Goal: Task Accomplishment & Management: Use online tool/utility

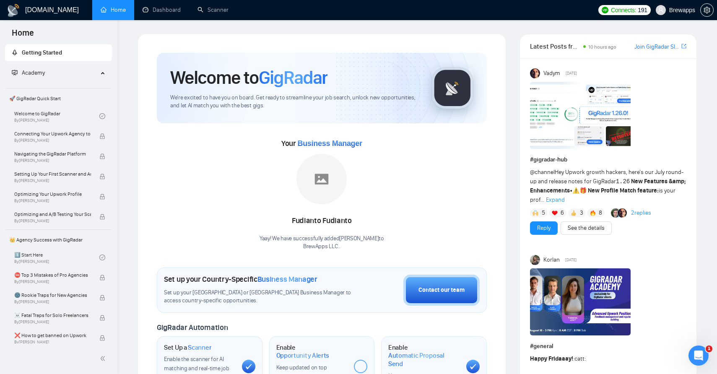
click at [702, 351] on div "Open Intercom Messenger" at bounding box center [699, 356] width 28 height 28
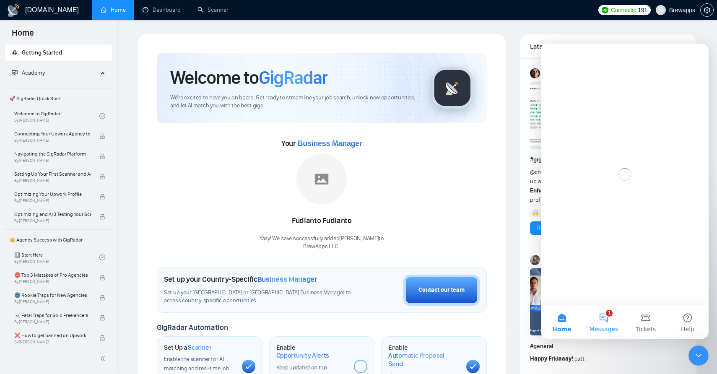
click at [606, 315] on button "1 Messages" at bounding box center [604, 322] width 42 height 34
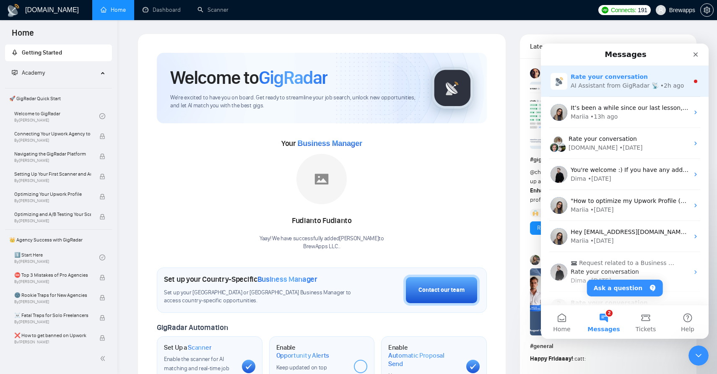
click at [616, 86] on div "AI Assistant from GigRadar 📡" at bounding box center [615, 85] width 88 height 9
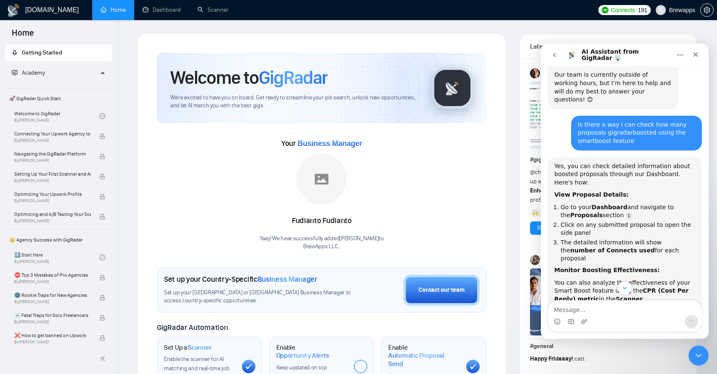
scroll to position [41, 0]
click at [551, 59] on button "go back" at bounding box center [554, 55] width 16 height 16
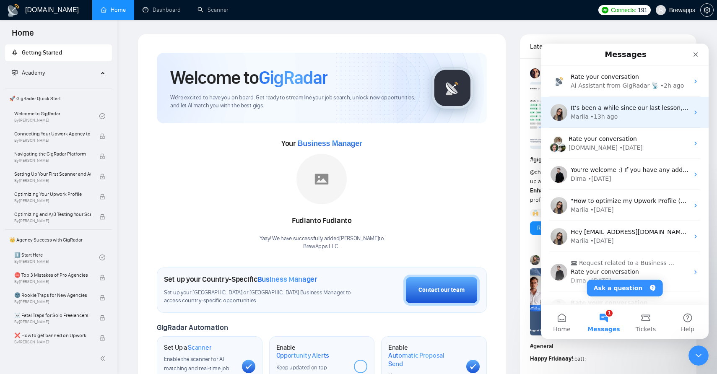
click at [609, 122] on div "​It’s been a while since our last lesson, so let’s kick things off again [DATE]…" at bounding box center [625, 112] width 168 height 31
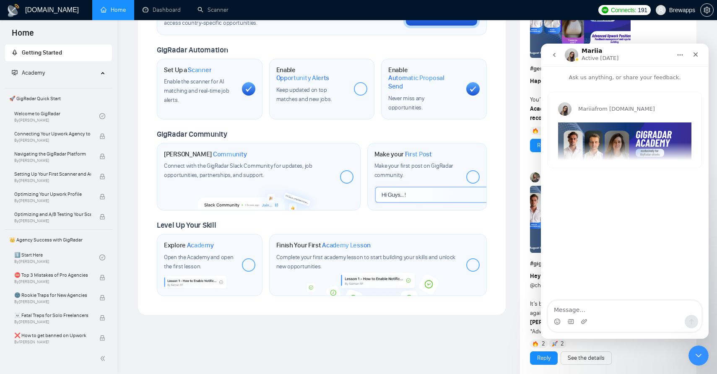
scroll to position [283, 0]
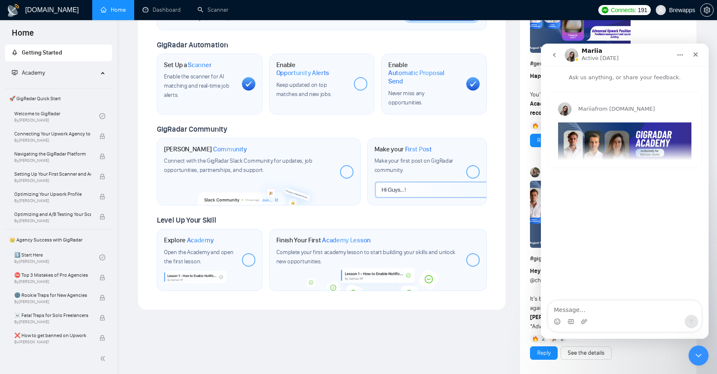
click at [551, 52] on icon "go back" at bounding box center [554, 55] width 7 height 7
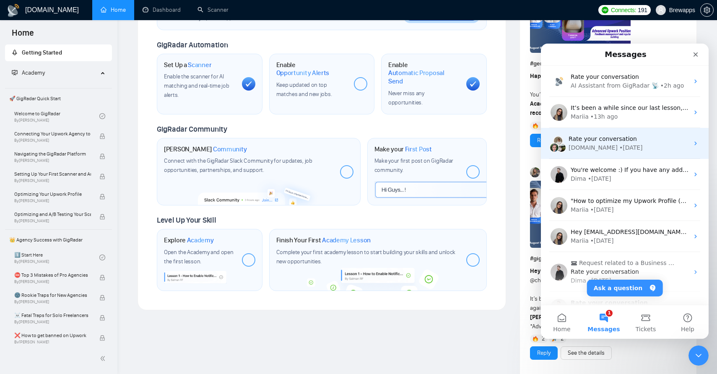
click at [619, 151] on div "• [DATE]" at bounding box center [630, 147] width 23 height 9
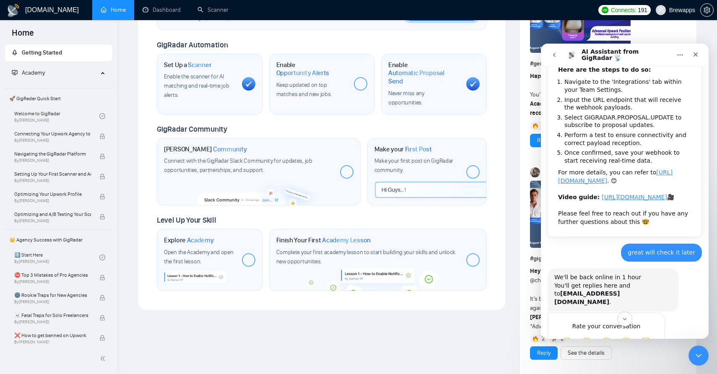
scroll to position [89, 0]
click at [592, 182] on link "[URL][DOMAIN_NAME]" at bounding box center [615, 177] width 114 height 15
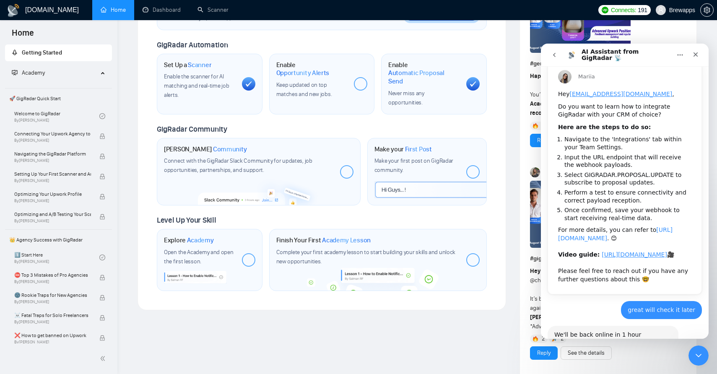
scroll to position [0, 0]
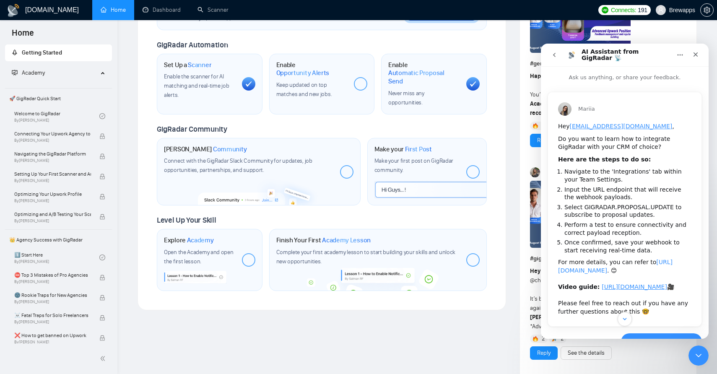
click at [610, 273] on link "[URL][DOMAIN_NAME]" at bounding box center [615, 266] width 114 height 15
click at [679, 10] on span "Brewapps" at bounding box center [682, 10] width 26 height 0
click at [649, 29] on div "My Teams" at bounding box center [669, 31] width 96 height 13
click at [700, 57] on div "Close" at bounding box center [695, 54] width 15 height 15
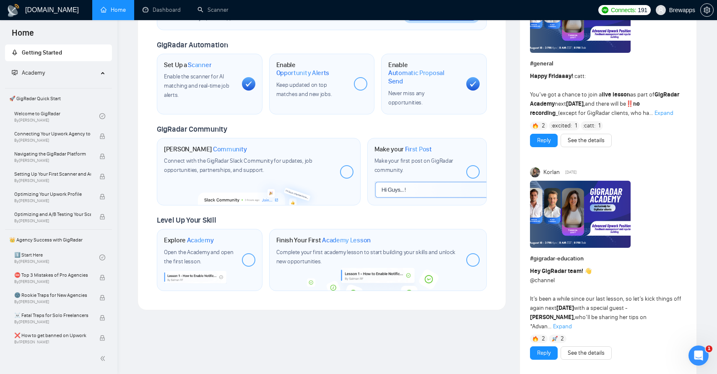
scroll to position [163, 0]
click at [674, 10] on span "Brewapps" at bounding box center [682, 10] width 26 height 0
click at [680, 10] on span "Brewapps" at bounding box center [682, 10] width 26 height 0
click at [709, 10] on icon "setting" at bounding box center [707, 10] width 6 height 7
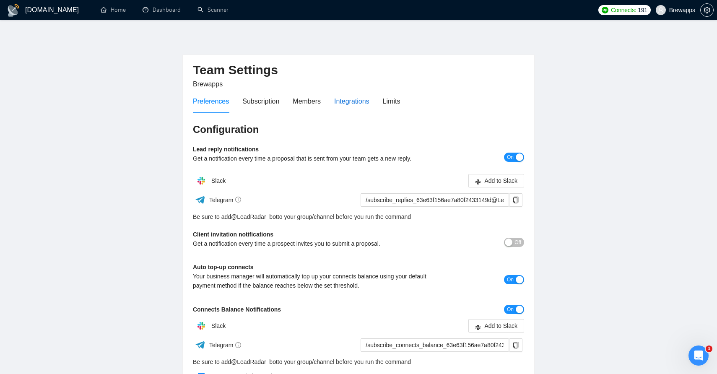
click at [348, 103] on div "Integrations" at bounding box center [351, 101] width 35 height 10
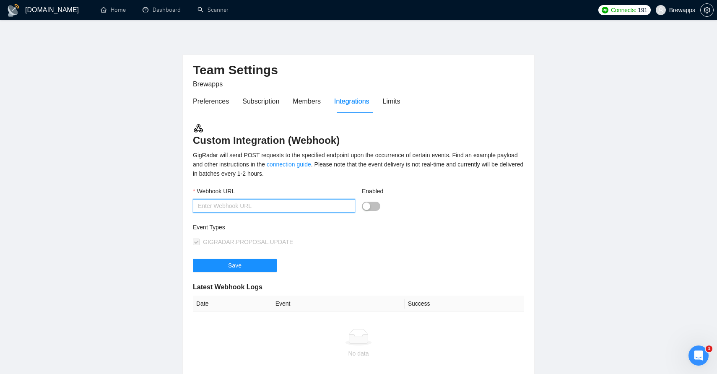
click at [295, 205] on input "Webhook URL" at bounding box center [274, 205] width 162 height 13
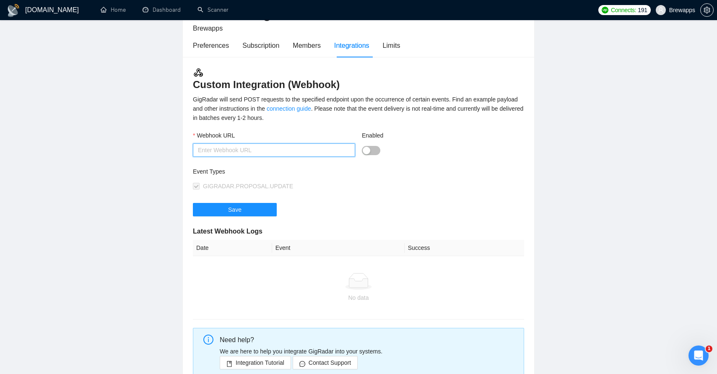
scroll to position [54, 0]
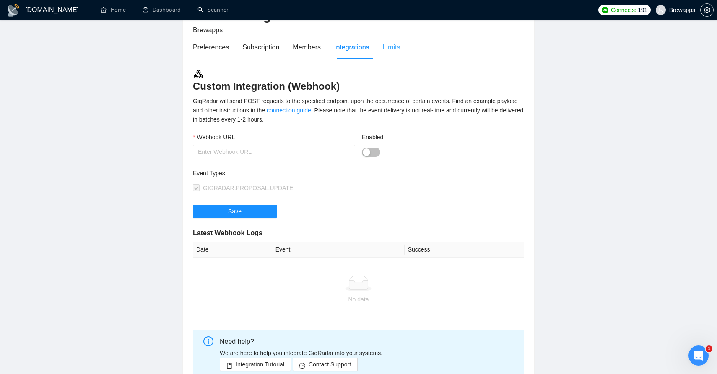
click at [394, 54] on div "Limits" at bounding box center [392, 47] width 18 height 24
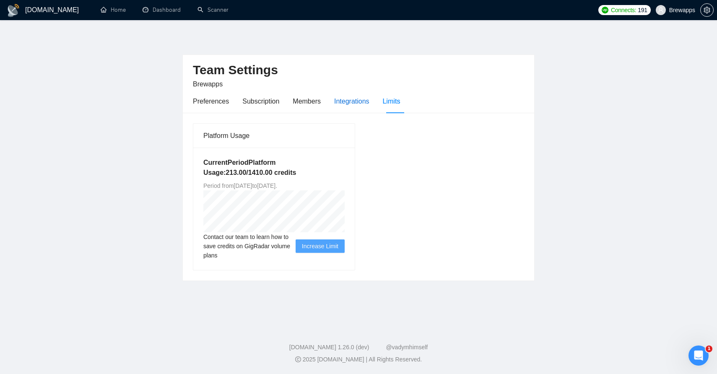
click at [351, 104] on div "Integrations" at bounding box center [351, 101] width 35 height 10
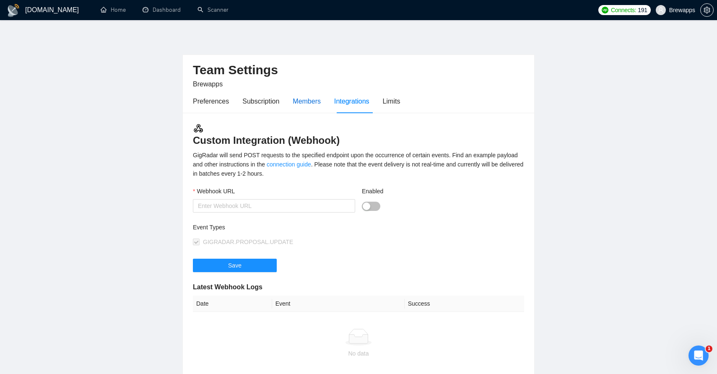
click at [320, 101] on div "Members" at bounding box center [307, 101] width 28 height 10
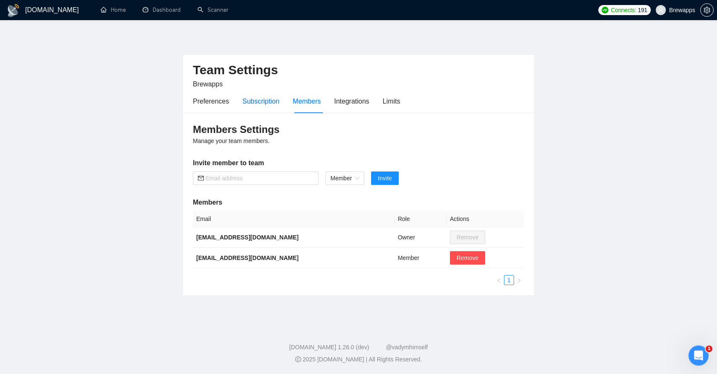
click at [266, 102] on div "Subscription" at bounding box center [260, 101] width 37 height 10
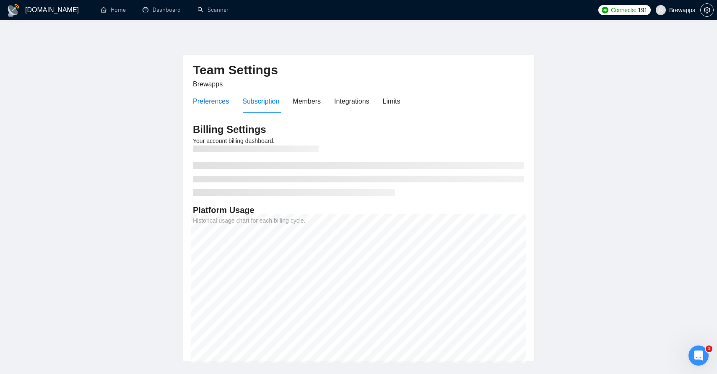
click at [216, 104] on div "Preferences" at bounding box center [211, 101] width 36 height 10
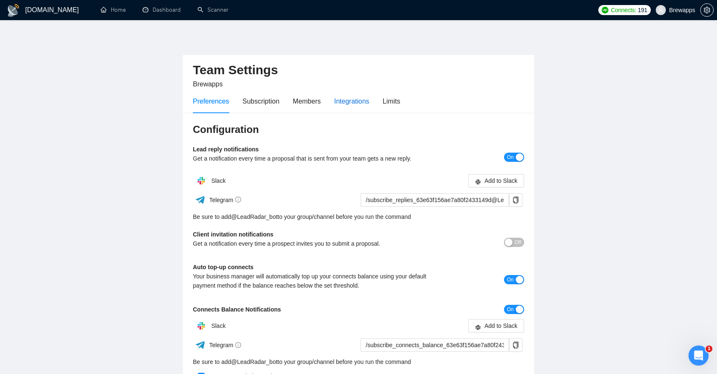
click at [353, 98] on div "Integrations" at bounding box center [351, 101] width 35 height 10
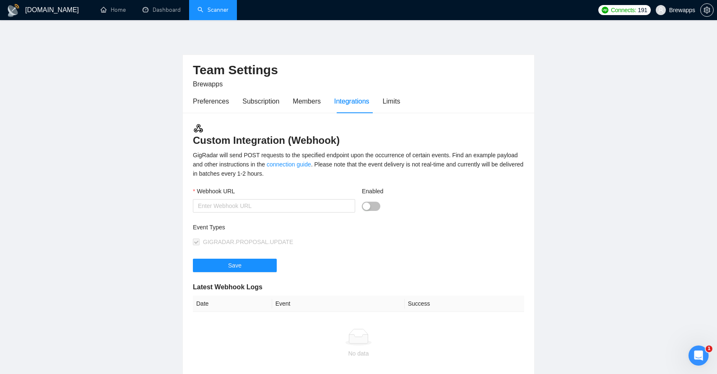
click at [210, 8] on link "Scanner" at bounding box center [212, 9] width 31 height 7
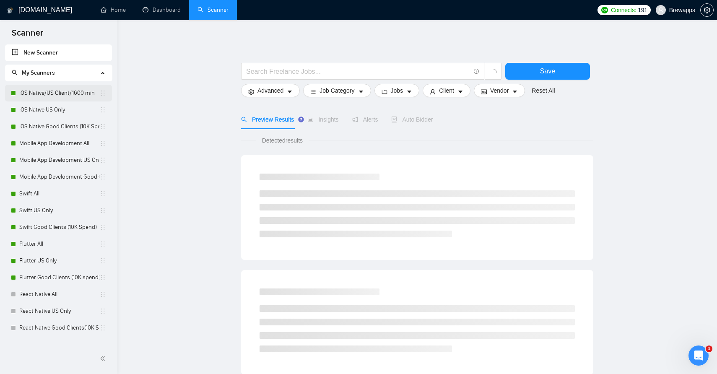
click at [73, 92] on link "iOS Native/US Client/1600 min" at bounding box center [59, 93] width 80 height 17
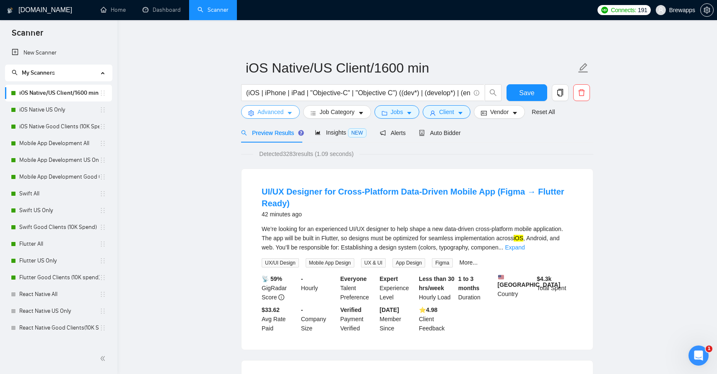
click at [286, 111] on button "Advanced" at bounding box center [270, 111] width 59 height 13
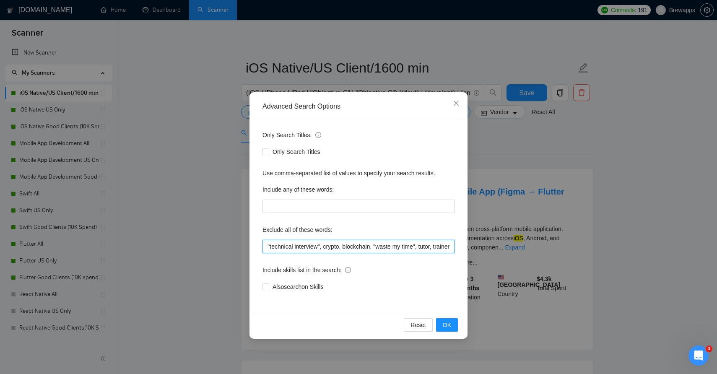
scroll to position [0, 938]
drag, startPoint x: 431, startPoint y: 244, endPoint x: 461, endPoint y: 246, distance: 30.6
click at [461, 246] on div "Only Search Titles: Only Search Titles Use comma-separated list of values to sp…" at bounding box center [358, 215] width 212 height 195
click at [450, 245] on input "tester, flutterflow, equity, tutoring, kiosk, "on-site", onsite, homework, "rev…" at bounding box center [358, 246] width 192 height 13
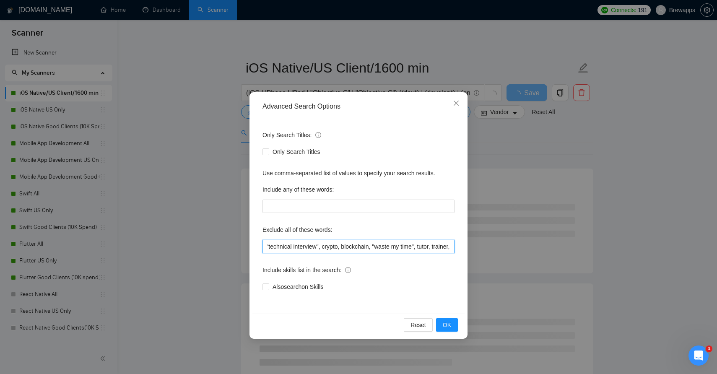
paste input ""game development", "game developer", "computer vision", tensorflow", "core ml""
click at [398, 243] on input "tester, flutterflow, equity, tutoring, kiosk, "on-site", onsite, homework, "rev…" at bounding box center [358, 246] width 192 height 13
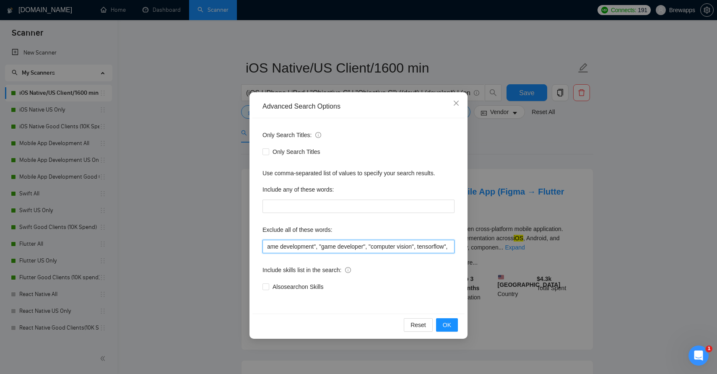
scroll to position [0, 977]
type input "tester, flutterflow, equity, tutoring, kiosk, "on-site", onsite, homework, "rev…"
click at [456, 326] on button "OK" at bounding box center [447, 324] width 22 height 13
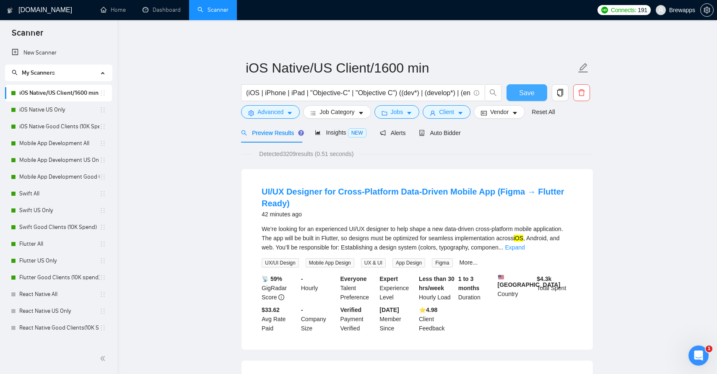
click at [529, 94] on span "Save" at bounding box center [526, 93] width 15 height 10
click at [533, 93] on span "Save" at bounding box center [526, 93] width 15 height 10
click at [62, 106] on link "iOS Native US Only" at bounding box center [59, 109] width 80 height 17
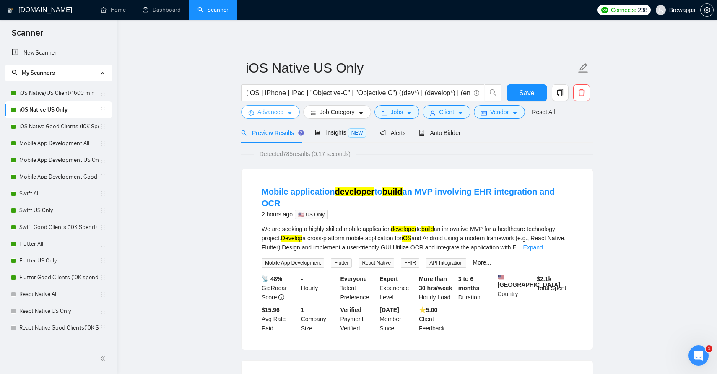
click at [290, 113] on icon "caret-down" at bounding box center [290, 113] width 4 height 3
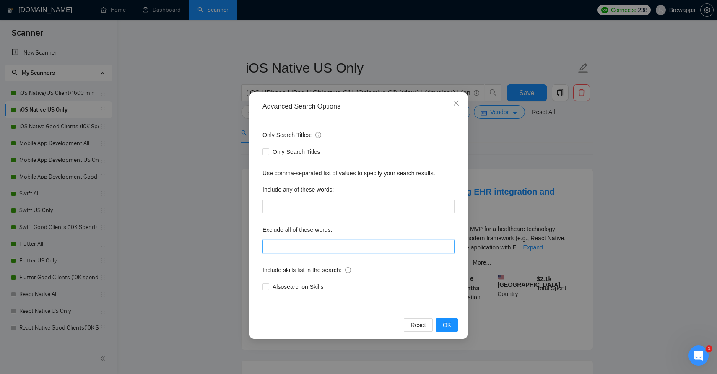
click at [301, 248] on input "text" at bounding box center [358, 246] width 192 height 13
paste input "tester, flutterflow, equity, tutoring, kiosk, "on-site", onsite, homework, "rev…"
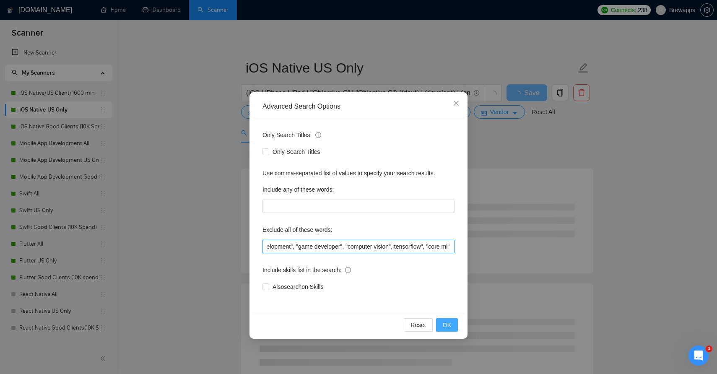
type input "tester, flutterflow, equity, tutoring, kiosk, "on-site", onsite, homework, "rev…"
click at [450, 325] on span "OK" at bounding box center [447, 324] width 8 height 9
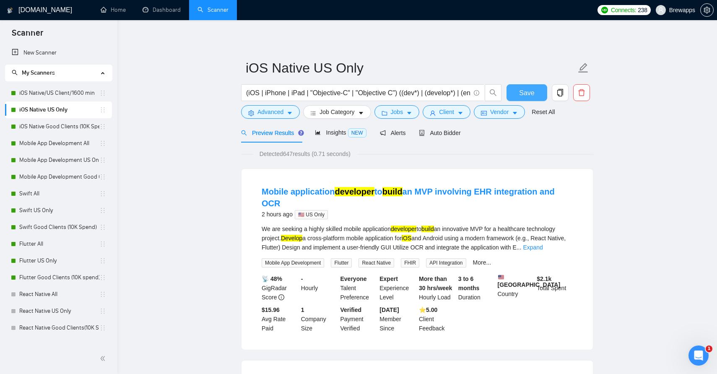
click at [524, 96] on span "Save" at bounding box center [526, 93] width 15 height 10
click at [65, 131] on link "iOS Native Good Clients (10K Spend)" at bounding box center [59, 126] width 80 height 17
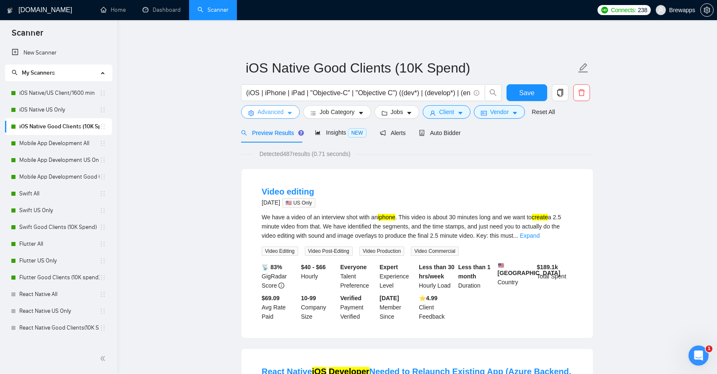
click at [281, 110] on span "Advanced" at bounding box center [270, 111] width 26 height 9
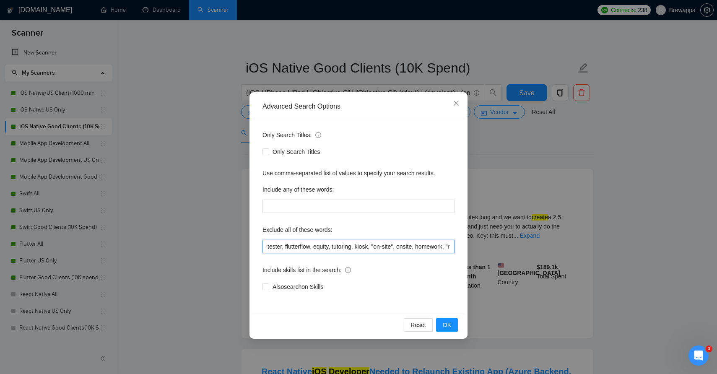
click at [289, 241] on input "tester, flutterflow, equity, tutoring, kiosk, "on-site", onsite, homework, "rev…" at bounding box center [358, 246] width 192 height 13
paste input ", "game development", "game developer", "computer vision", tensorflow", "core m…"
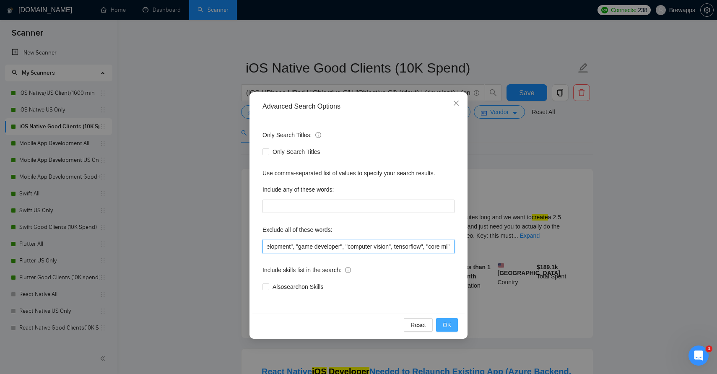
type input "tester, flutterflow, equity, tutoring, kiosk, "on-site", onsite, homework, "rev…"
click at [446, 324] on span "OK" at bounding box center [447, 324] width 8 height 9
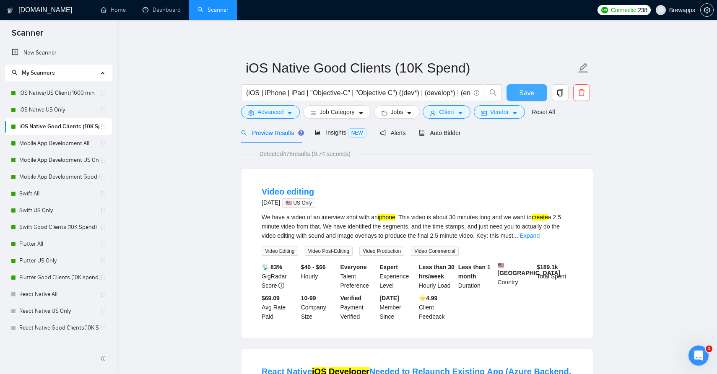
click at [525, 89] on span "Save" at bounding box center [526, 93] width 15 height 10
click at [55, 140] on link "Mobile App Development All" at bounding box center [59, 143] width 80 height 17
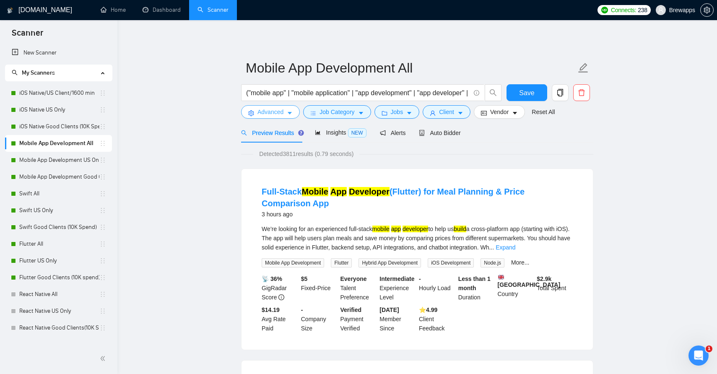
click at [288, 110] on span "caret-down" at bounding box center [290, 113] width 6 height 6
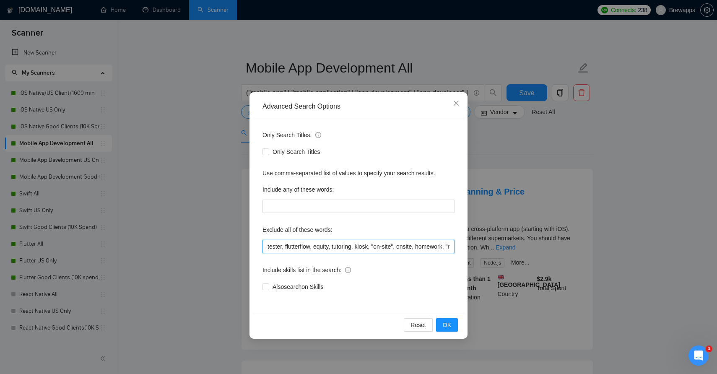
click at [316, 243] on input "tester, flutterflow, equity, tutoring, kiosk, "on-site", onsite, homework, "rev…" at bounding box center [358, 246] width 192 height 13
paste input ", "game development", "game developer", "computer vision", tensorflow", "core m…"
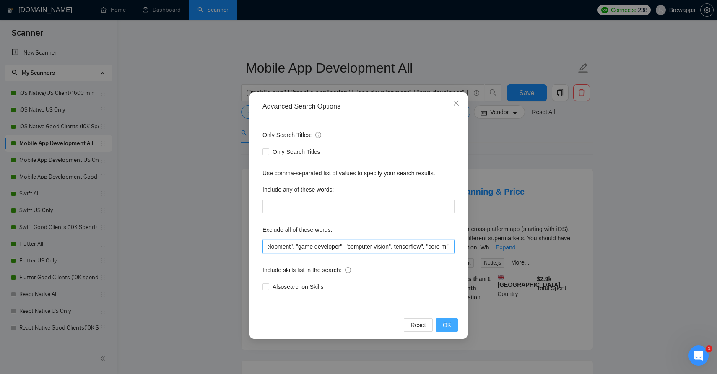
type input "tester, flutterflow, equity, tutoring, kiosk, "on-site", onsite, homework, "rev…"
click at [449, 324] on span "OK" at bounding box center [447, 324] width 8 height 9
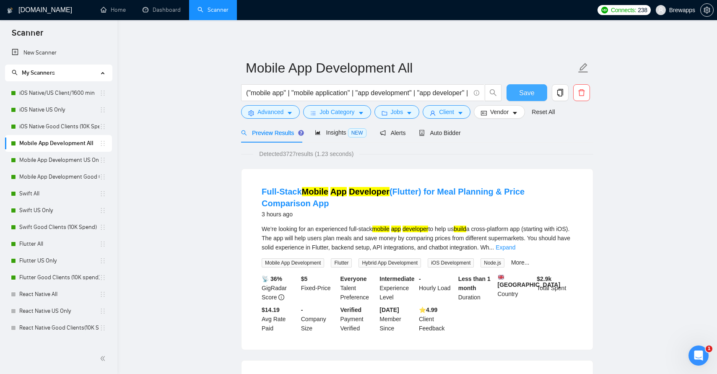
click at [525, 94] on span "Save" at bounding box center [526, 93] width 15 height 10
click at [83, 163] on link "Mobile App Development US Only" at bounding box center [59, 160] width 80 height 17
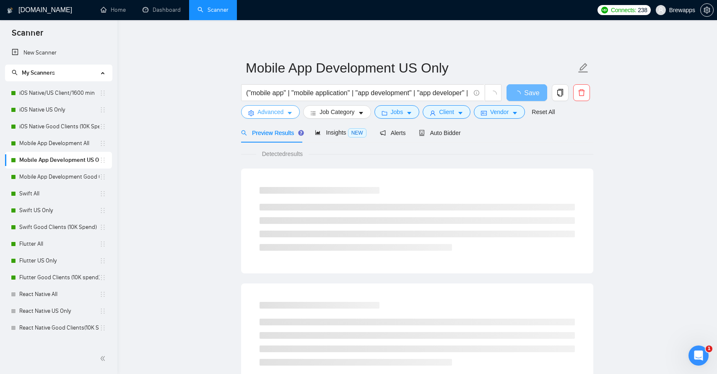
click at [290, 115] on icon "caret-down" at bounding box center [290, 113] width 6 height 6
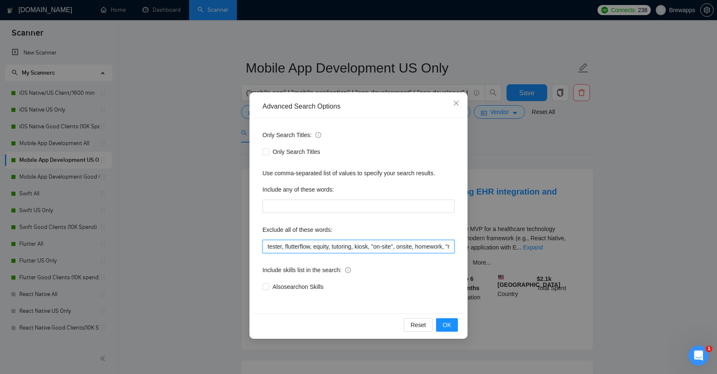
click at [326, 246] on input "tester, flutterflow, equity, tutoring, kiosk, "on-site", onsite, homework, "rev…" at bounding box center [358, 246] width 192 height 13
paste input ", "game development", "game developer", "computer vision", tensorflow", "core m…"
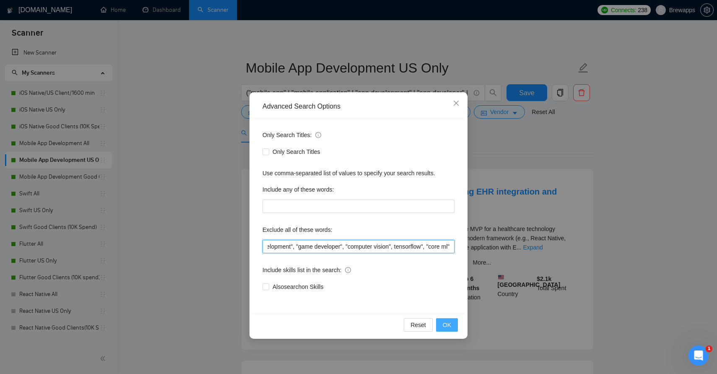
type input "tester, flutterflow, equity, tutoring, kiosk, "on-site", onsite, homework, "rev…"
click at [447, 325] on span "OK" at bounding box center [447, 324] width 8 height 9
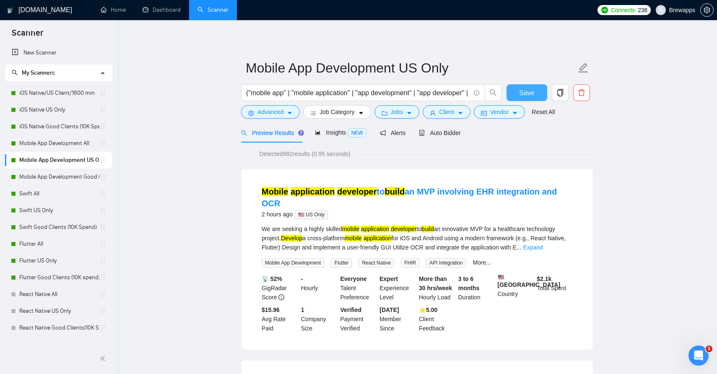
click at [533, 91] on span "Save" at bounding box center [526, 93] width 15 height 10
click at [66, 177] on link "Mobile App Development Good Clients (15K Spend)" at bounding box center [59, 177] width 80 height 17
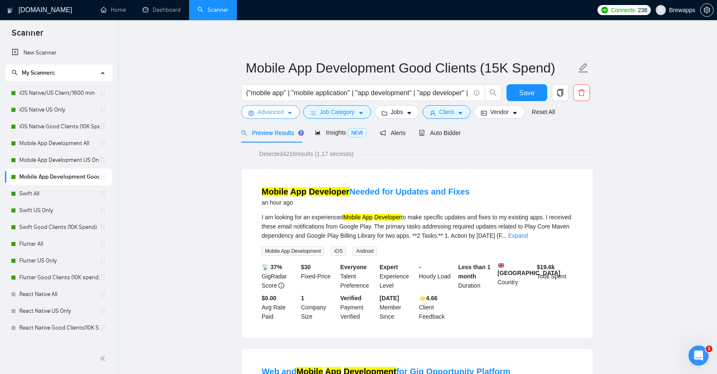
click at [290, 113] on icon "caret-down" at bounding box center [290, 113] width 4 height 3
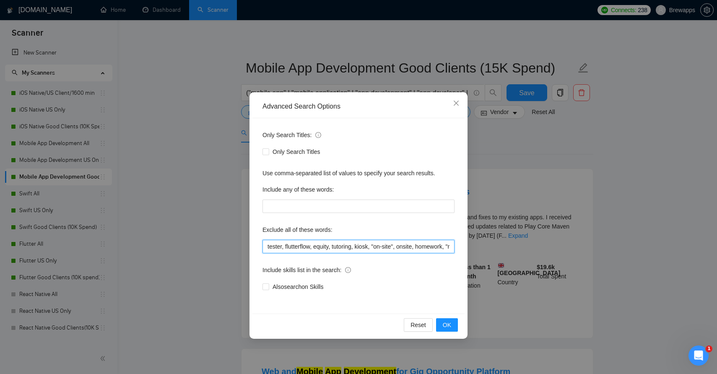
click at [318, 242] on input "tester, flutterflow, equity, tutoring, kiosk, "on-site", onsite, homework, "rev…" at bounding box center [358, 246] width 192 height 13
paste input ", "game development", "game developer", "computer vision", tensorflow", "core m…"
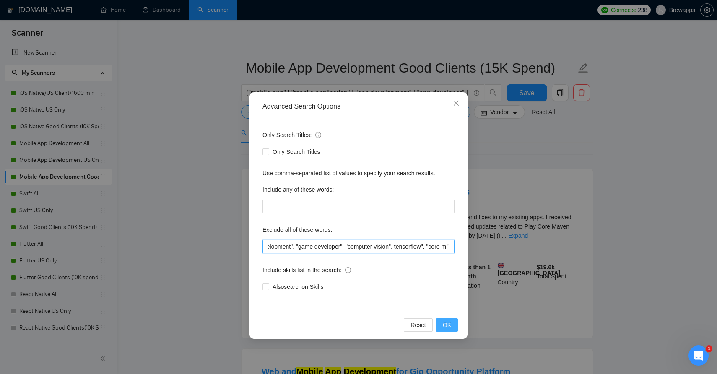
type input "tester, flutterflow, equity, tutoring, kiosk, "on-site", onsite, homework, "rev…"
click at [452, 329] on button "OK" at bounding box center [447, 324] width 22 height 13
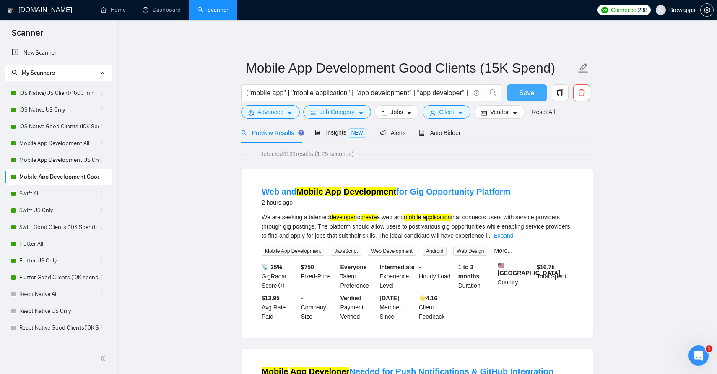
click at [529, 94] on span "Save" at bounding box center [526, 93] width 15 height 10
click at [75, 193] on link "Swift All" at bounding box center [59, 193] width 80 height 17
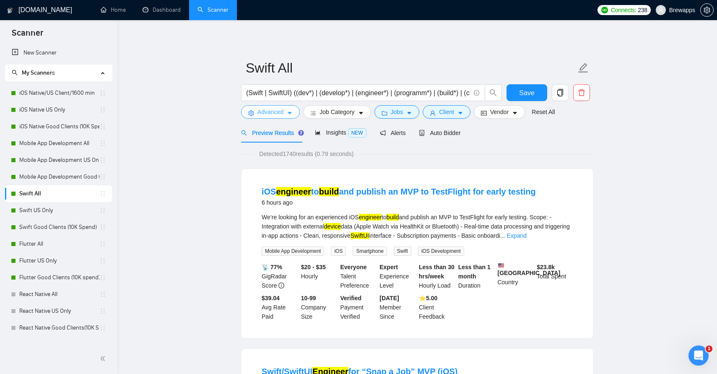
click at [290, 112] on icon "caret-down" at bounding box center [290, 113] width 6 height 6
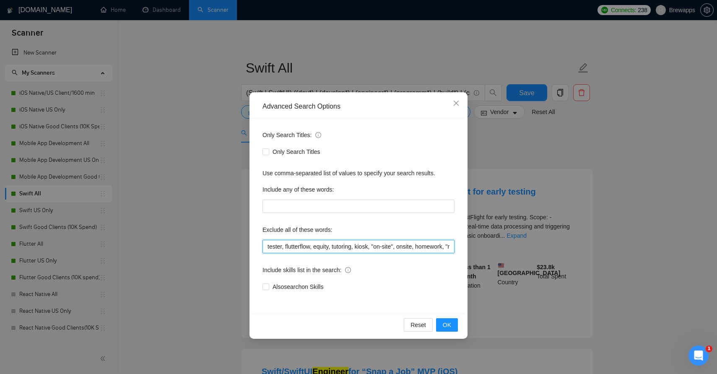
click at [299, 242] on input "tester, flutterflow, equity, tutoring, kiosk, "on-site", onsite, homework, "rev…" at bounding box center [358, 246] width 192 height 13
paste input ", "game development", "game developer", "computer vision", tensorflow", "core m…"
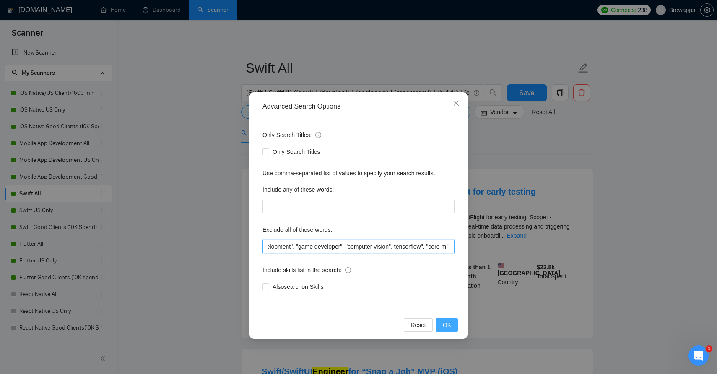
type input "tester, flutterflow, equity, tutoring, kiosk, "on-site", onsite, homework, "rev…"
click at [449, 325] on span "OK" at bounding box center [447, 324] width 8 height 9
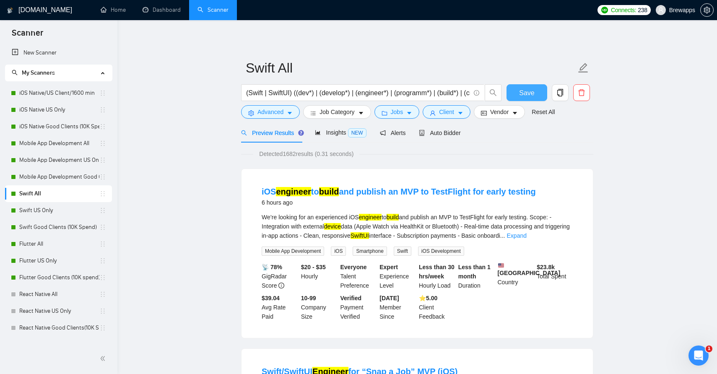
click at [528, 97] on span "Save" at bounding box center [526, 93] width 15 height 10
click at [26, 209] on link "Swift US Only" at bounding box center [59, 210] width 80 height 17
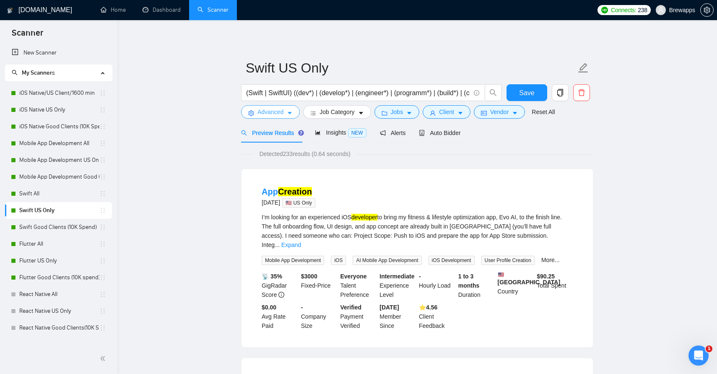
click at [292, 112] on icon "caret-down" at bounding box center [290, 113] width 4 height 3
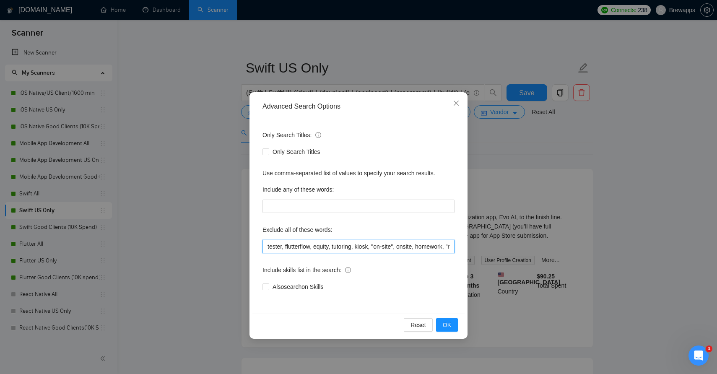
click at [323, 244] on input "tester, flutterflow, equity, tutoring, kiosk, "on-site", onsite, homework, "rev…" at bounding box center [358, 246] width 192 height 13
paste input ", "game development", "game developer", "computer vision", tensorflow", "core m…"
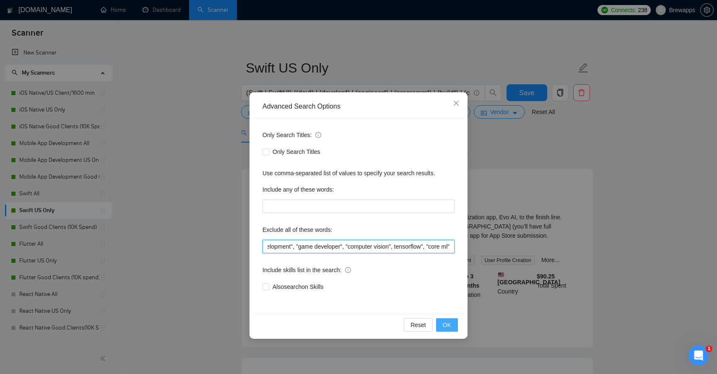
type input "tester, flutterflow, equity, tutoring, kiosk, "on-site", onsite, homework, "rev…"
click at [447, 328] on span "OK" at bounding box center [447, 324] width 8 height 9
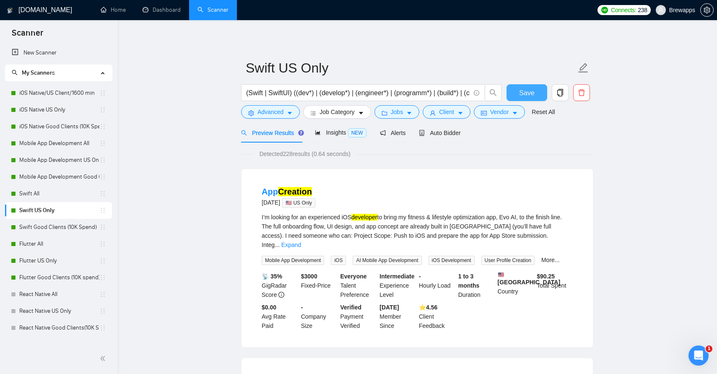
click at [528, 92] on span "Save" at bounding box center [526, 93] width 15 height 10
click at [63, 228] on link "Swift Good Clients (10K Spend)" at bounding box center [59, 227] width 80 height 17
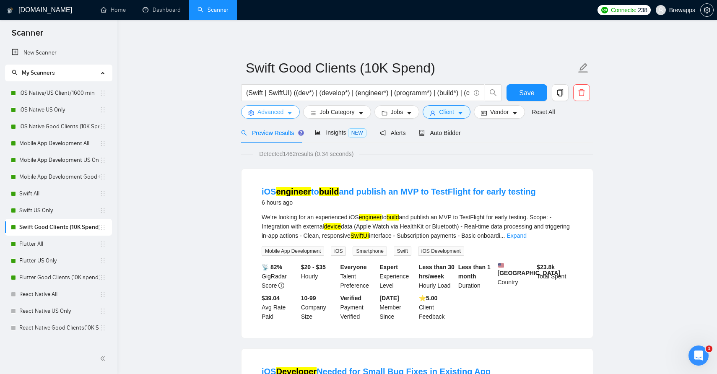
click at [292, 111] on icon "caret-down" at bounding box center [290, 113] width 6 height 6
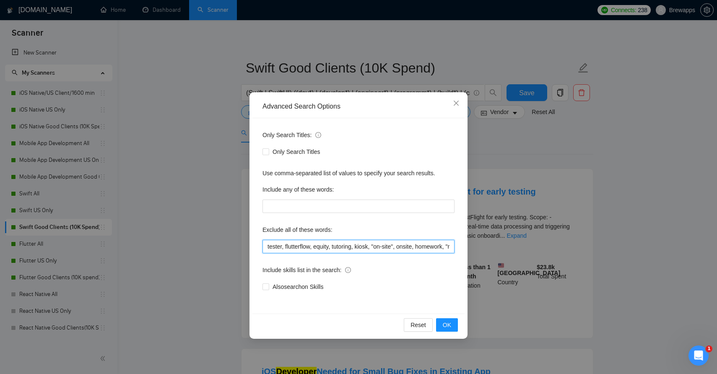
click at [314, 242] on input "tester, flutterflow, equity, tutoring, kiosk, "on-site", onsite, homework, "rev…" at bounding box center [358, 246] width 192 height 13
paste input ", "game development", "game developer", "computer vision", tensorflow", "core m…"
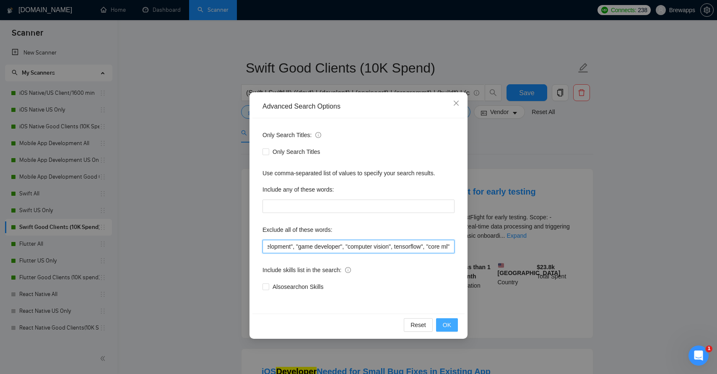
type input "tester, flutterflow, equity, tutoring, kiosk, "on-site", onsite, homework, "rev…"
click at [451, 328] on button "OK" at bounding box center [447, 324] width 22 height 13
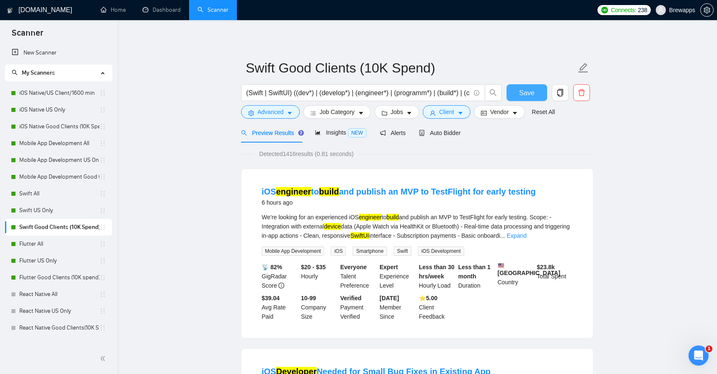
click at [535, 91] on button "Save" at bounding box center [527, 92] width 41 height 17
click at [59, 243] on link "Flutter All" at bounding box center [59, 244] width 80 height 17
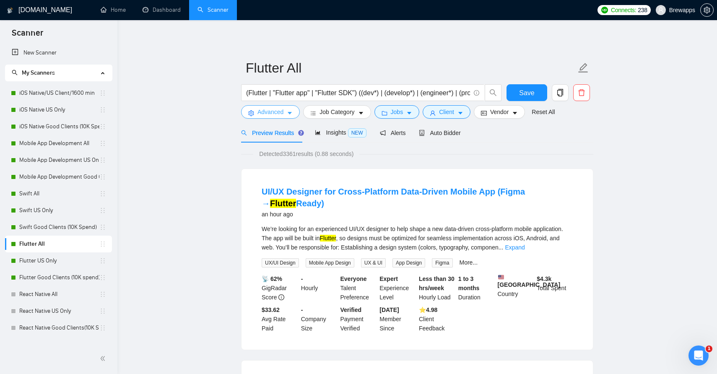
click at [282, 114] on span "Advanced" at bounding box center [270, 111] width 26 height 9
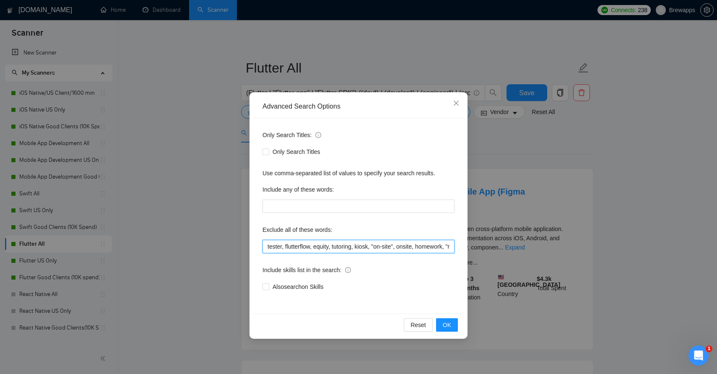
click at [310, 249] on input "tester, flutterflow, equity, tutoring, kiosk, "on-site", onsite, homework, "rev…" at bounding box center [358, 246] width 192 height 13
paste input ", "game development", "game developer", "computer vision", tensorflow", "core m…"
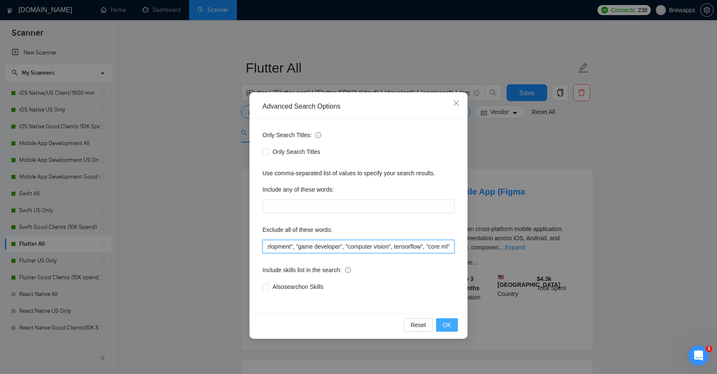
type input "tester, flutterflow, equity, tutoring, kiosk, "on-site", onsite, homework, "rev…"
click at [447, 324] on span "OK" at bounding box center [447, 324] width 8 height 9
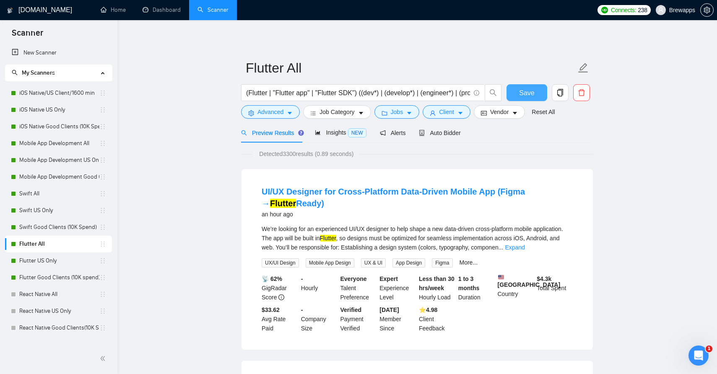
click at [531, 92] on span "Save" at bounding box center [526, 93] width 15 height 10
click at [57, 262] on link "Flutter US Only" at bounding box center [59, 260] width 80 height 17
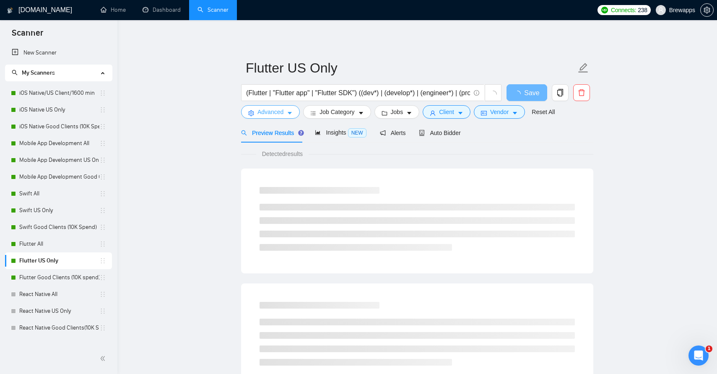
click at [283, 114] on span "Advanced" at bounding box center [270, 111] width 26 height 9
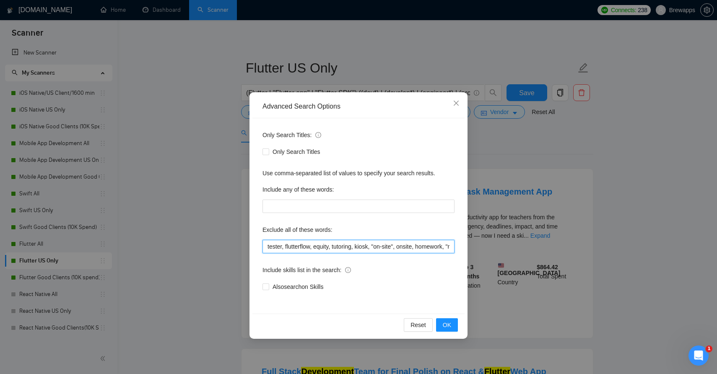
click at [305, 249] on input "tester, flutterflow, equity, tutoring, kiosk, "on-site", onsite, homework, "rev…" at bounding box center [358, 246] width 192 height 13
paste input ", "game development", "game developer", "computer vision", tensorflow", "core m…"
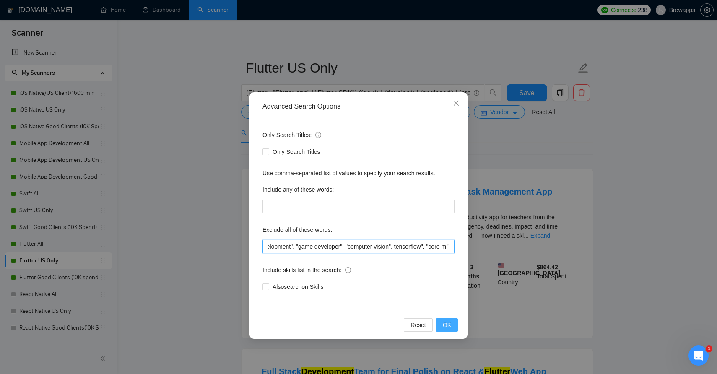
type input "tester, flutterflow, equity, tutoring, kiosk, "on-site", onsite, homework, "rev…"
click at [451, 324] on span "OK" at bounding box center [447, 324] width 8 height 9
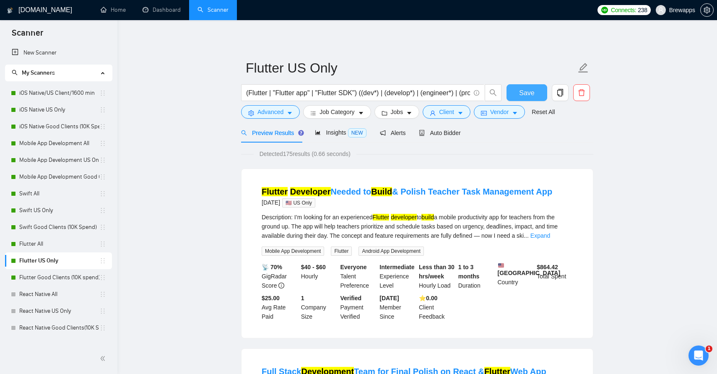
click at [528, 91] on span "Save" at bounding box center [526, 93] width 15 height 10
click at [72, 278] on link "Flutter Good Clients (10K spend)" at bounding box center [59, 277] width 80 height 17
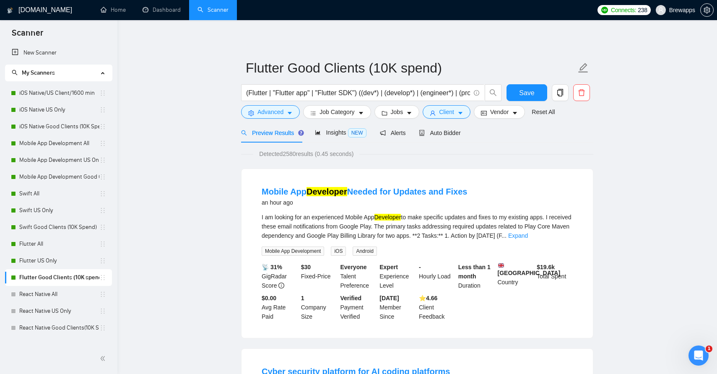
click at [282, 120] on form "Flutter Good Clients (10K spend) (Flutter | "Flutter app" | "Flutter SDK") ((de…" at bounding box center [417, 89] width 352 height 68
click at [283, 113] on span "Advanced" at bounding box center [270, 111] width 26 height 9
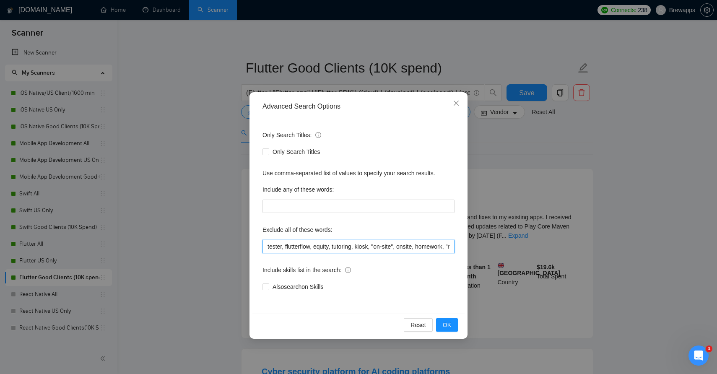
click at [322, 244] on input "tester, flutterflow, equity, tutoring, kiosk, "on-site", onsite, homework, "rev…" at bounding box center [358, 246] width 192 height 13
paste input ", "game development", "game developer", "computer vision", tensorflow", "core m…"
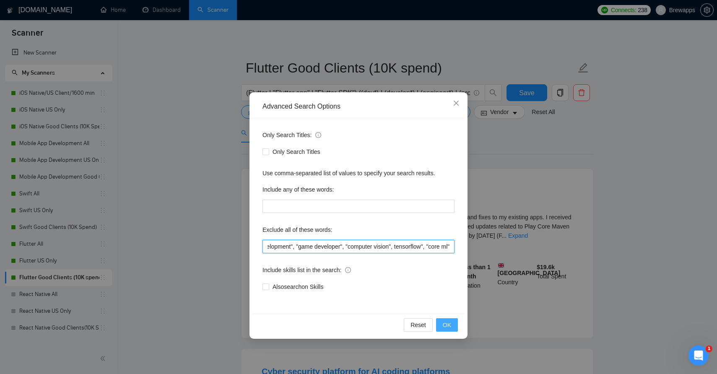
type input "tester, flutterflow, equity, tutoring, kiosk, "on-site", onsite, homework, "rev…"
click at [451, 325] on button "OK" at bounding box center [447, 324] width 22 height 13
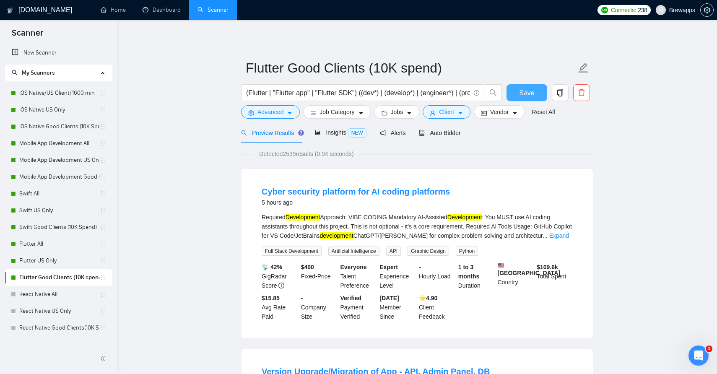
click at [529, 94] on span "Save" at bounding box center [526, 93] width 15 height 10
click at [60, 296] on link "React Native All" at bounding box center [59, 294] width 80 height 17
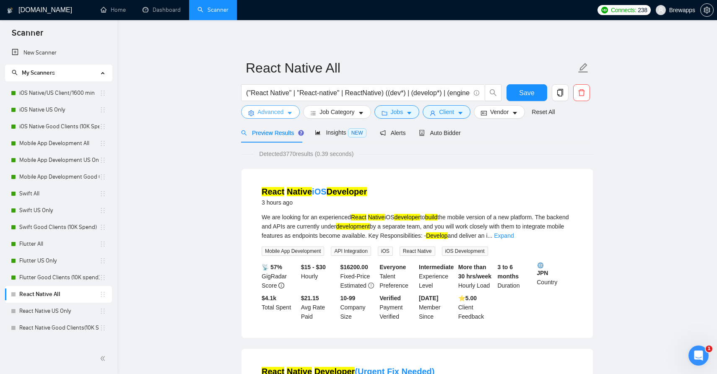
click at [286, 113] on button "Advanced" at bounding box center [270, 111] width 59 height 13
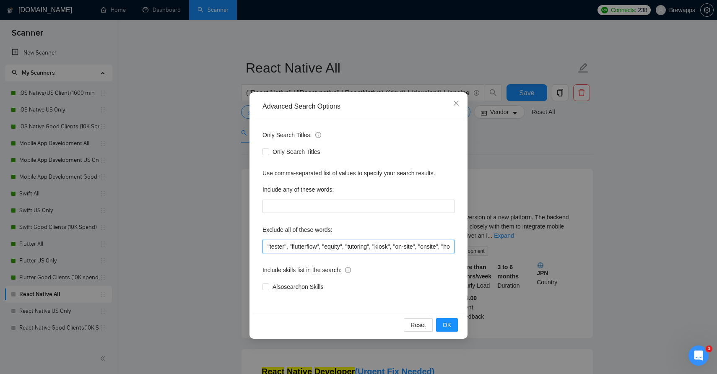
click at [327, 244] on input ""tester", "flutterflow", "equity", "tutoring", "kiosk", "on-site", "onsite", "h…" at bounding box center [358, 246] width 192 height 13
paste input "tester, flutterflow, equity, tutoring, kiosk, "on-site", onsite, homework, "rev…"
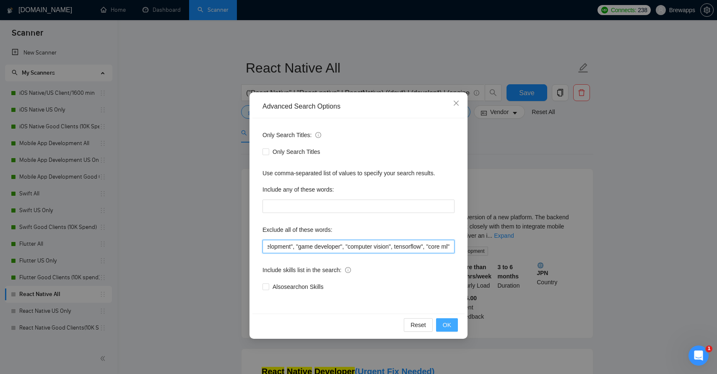
type input "tester, flutterflow, equity, tutoring, kiosk, "on-site", onsite, homework, "rev…"
click at [447, 328] on span "OK" at bounding box center [447, 324] width 8 height 9
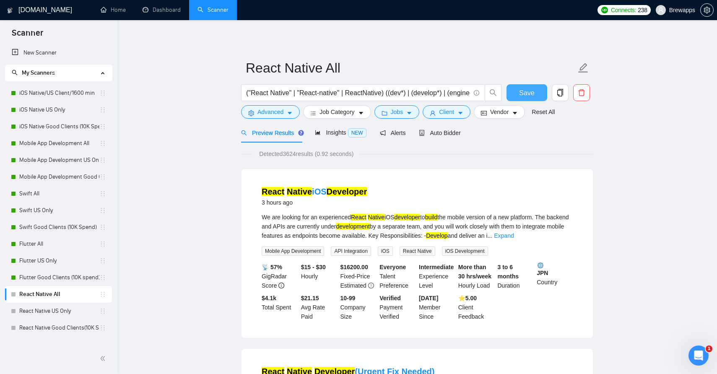
click at [534, 90] on span "Save" at bounding box center [526, 93] width 15 height 10
click at [57, 311] on link "React Native US Only" at bounding box center [59, 311] width 80 height 17
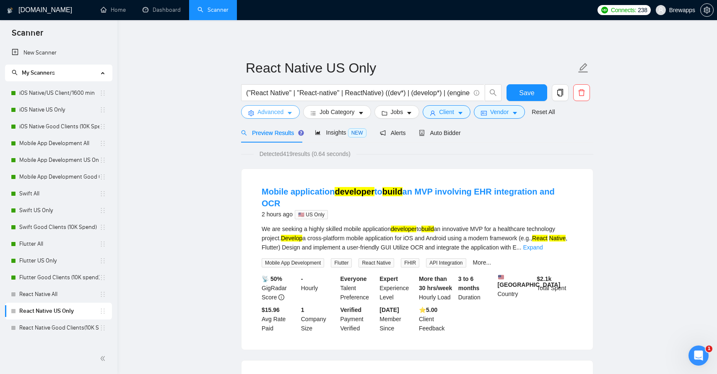
click at [288, 115] on icon "caret-down" at bounding box center [290, 113] width 6 height 6
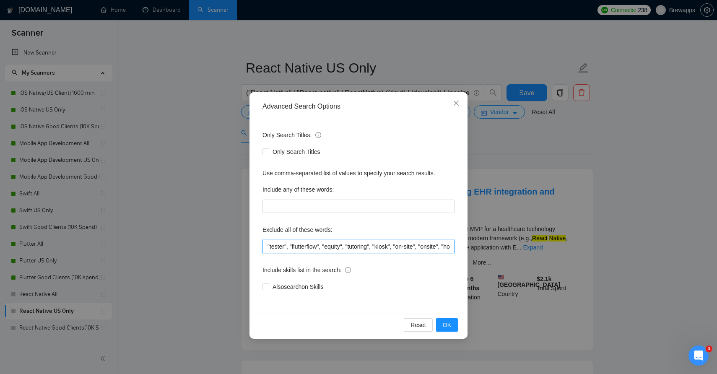
click at [299, 246] on input ""tester", "flutterflow", "equity", "tutoring", "kiosk", "on-site", "onsite", "h…" at bounding box center [358, 246] width 192 height 13
paste input "tester, flutterflow, equity, tutoring, kiosk, "on-site", onsite, homework, "rev…"
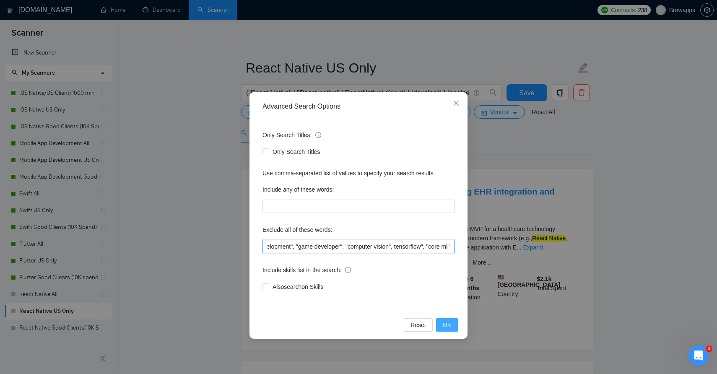
type input "tester, flutterflow, equity, tutoring, kiosk, "on-site", onsite, homework, "rev…"
click at [450, 326] on span "OK" at bounding box center [447, 324] width 8 height 9
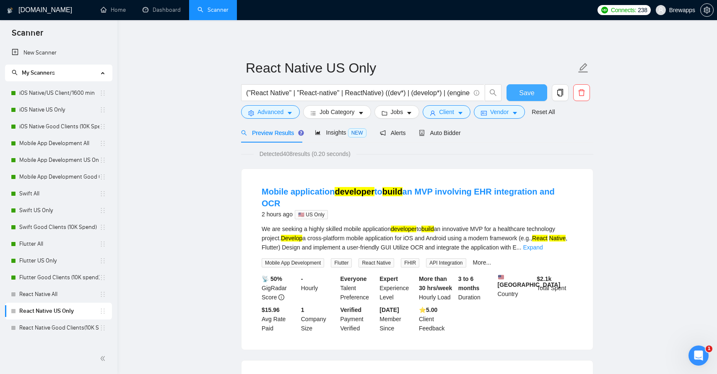
click at [525, 94] on span "Save" at bounding box center [526, 93] width 15 height 10
click at [67, 323] on link "React Native Good Clients(10K Spend)" at bounding box center [59, 328] width 80 height 17
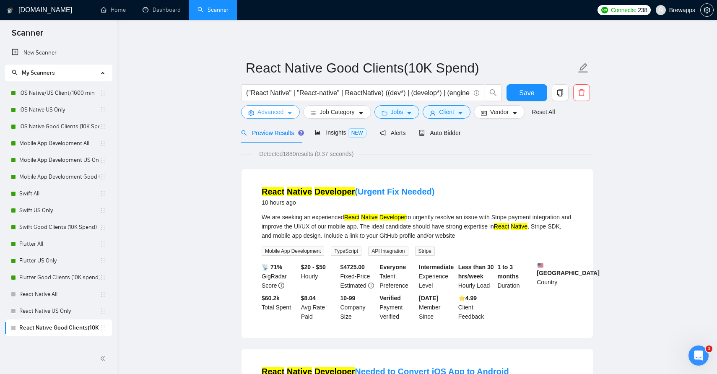
click at [287, 113] on button "Advanced" at bounding box center [270, 111] width 59 height 13
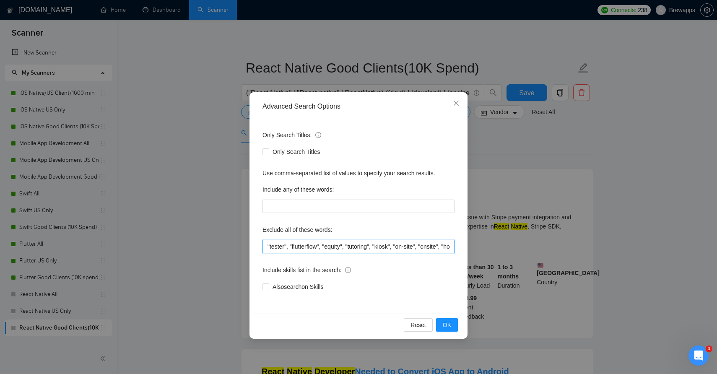
click at [329, 247] on input ""tester", "flutterflow", "equity", "tutoring", "kiosk", "on-site", "onsite", "h…" at bounding box center [358, 246] width 192 height 13
paste input "tester, flutterflow, equity, tutoring, kiosk, "on-site", onsite, homework, "rev…"
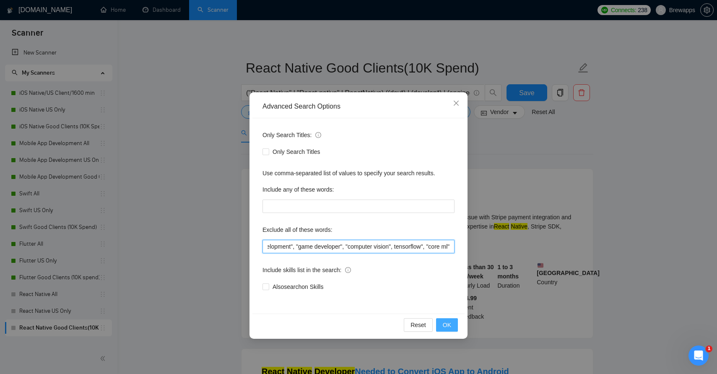
type input "tester, flutterflow, equity, tutoring, kiosk, "on-site", onsite, homework, "rev…"
click at [450, 326] on span "OK" at bounding box center [447, 324] width 8 height 9
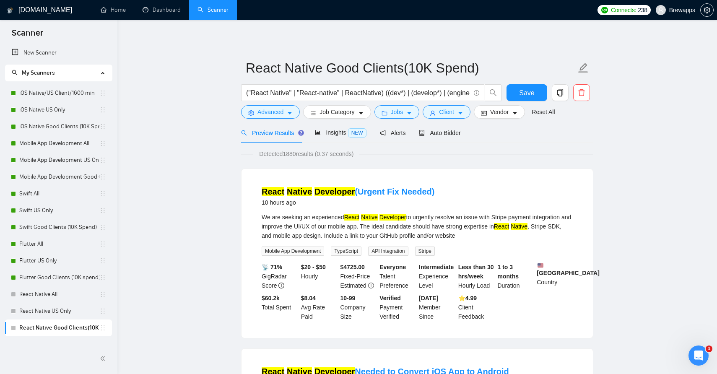
scroll to position [0, 0]
click at [536, 93] on button "Save" at bounding box center [527, 92] width 41 height 17
click at [710, 10] on icon "setting" at bounding box center [707, 10] width 7 height 7
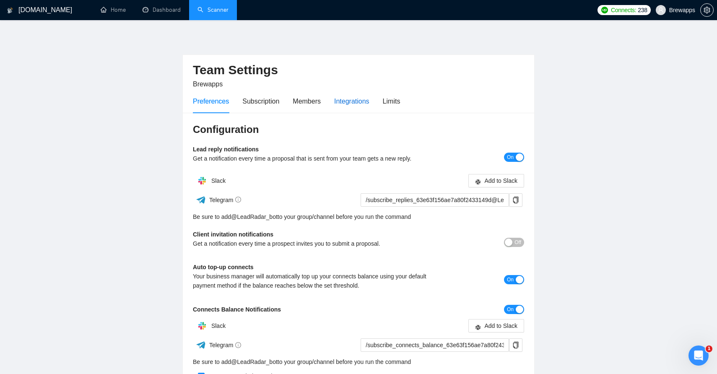
click at [353, 104] on div "Integrations" at bounding box center [351, 101] width 35 height 10
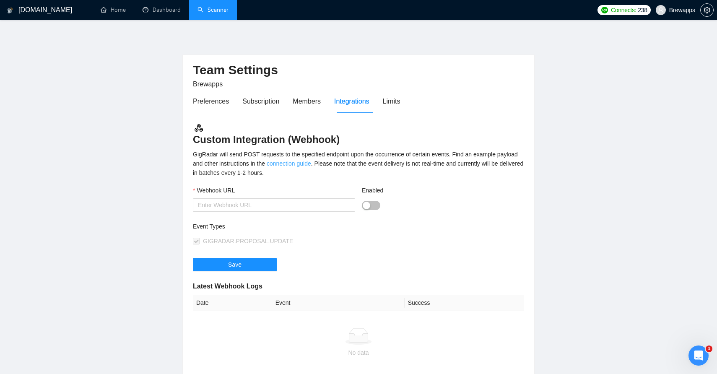
click at [311, 163] on link "connection guide" at bounding box center [289, 163] width 44 height 7
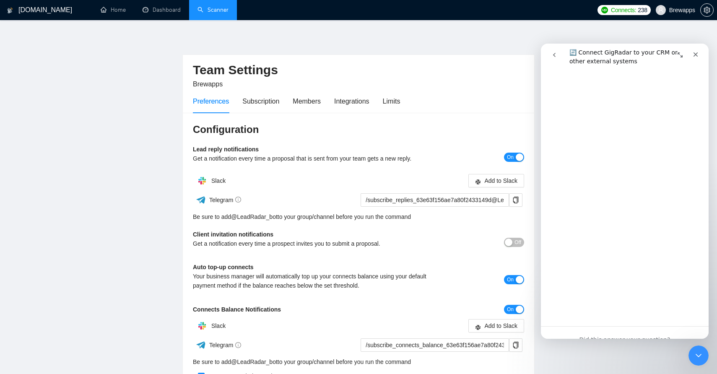
scroll to position [4233, 0]
click at [637, 336] on link "Open in help center" at bounding box center [624, 339] width 67 height 7
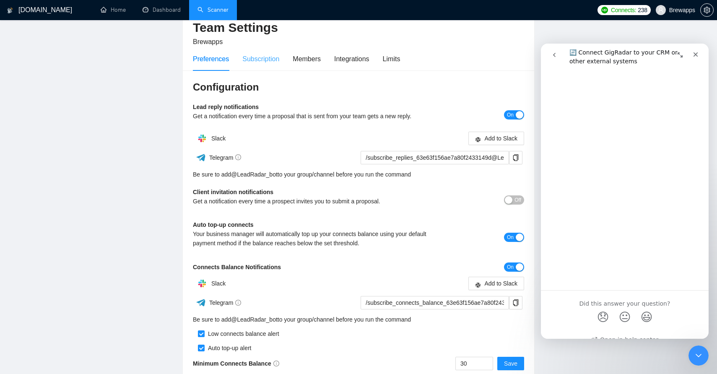
scroll to position [0, 0]
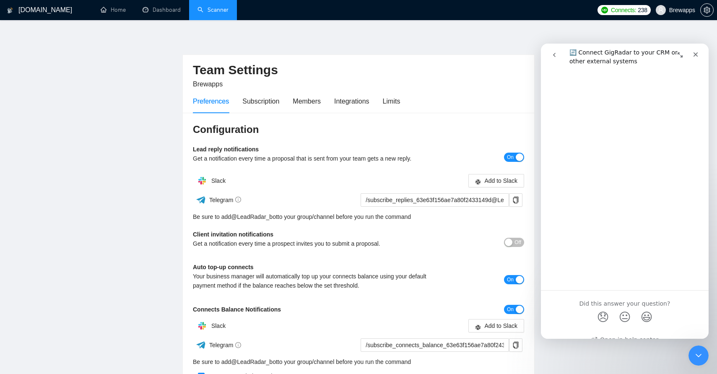
click at [218, 8] on link "Scanner" at bounding box center [212, 9] width 31 height 7
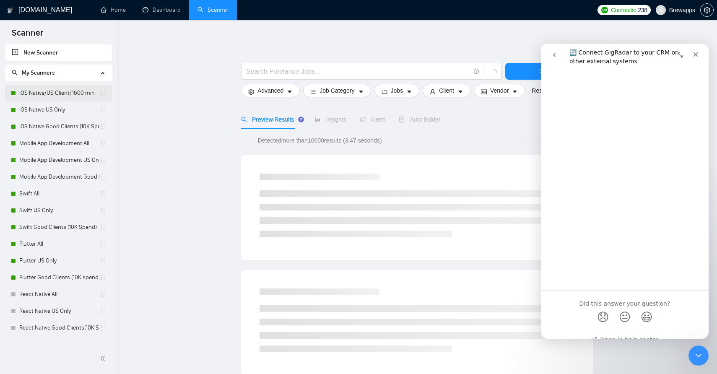
click at [86, 89] on link "iOS Native/US Client/1600 min" at bounding box center [59, 93] width 80 height 17
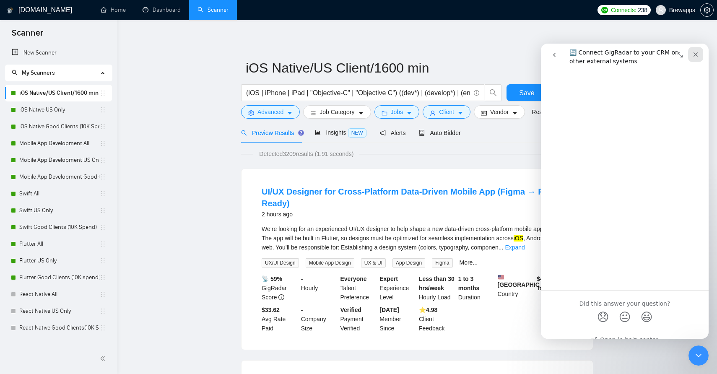
click at [697, 56] on icon "Close" at bounding box center [696, 54] width 5 height 5
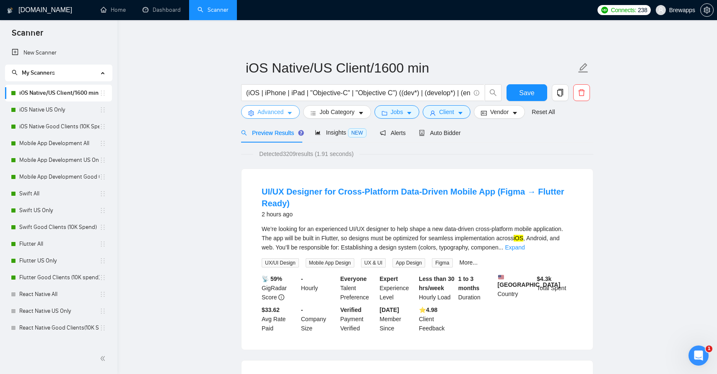
click at [280, 108] on span "Advanced" at bounding box center [270, 111] width 26 height 9
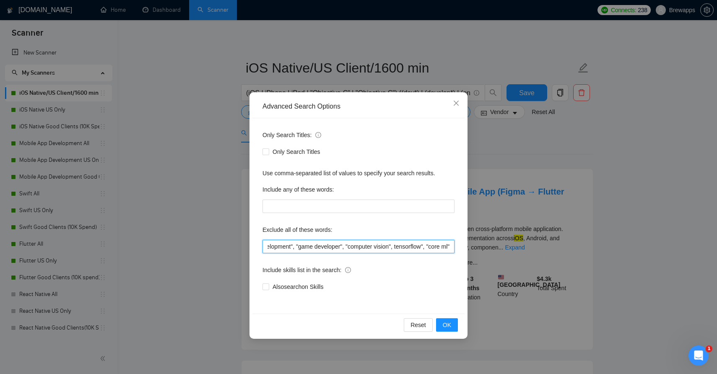
scroll to position [0, 1164]
drag, startPoint x: 370, startPoint y: 243, endPoint x: 468, endPoint y: 254, distance: 98.8
click at [469, 254] on div "Advanced Search Options Only Search Titles: Only Search Titles Use comma-separa…" at bounding box center [358, 187] width 717 height 374
click at [450, 247] on input "tester, flutterflow, equity, tutoring, kiosk, "on-site", onsite, homework, "rev…" at bounding box center [358, 246] width 192 height 13
paste input "design-only, "design only""
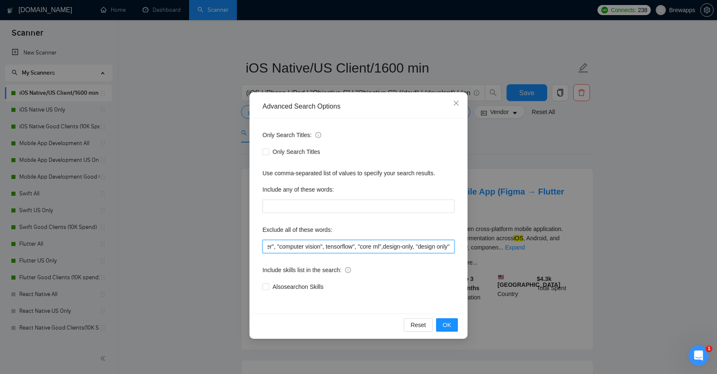
scroll to position [0, 1236]
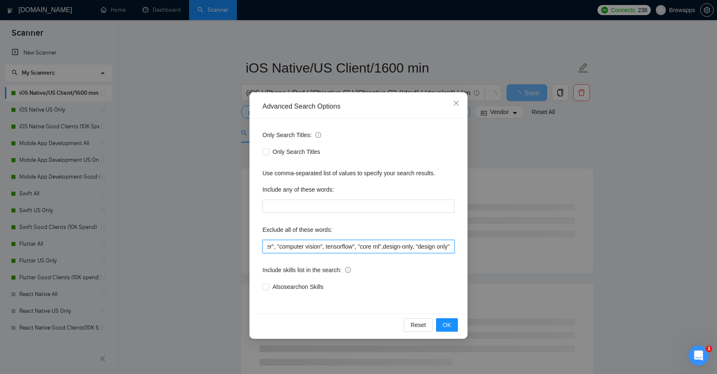
click at [378, 245] on input "tester, flutterflow, equity, tutoring, kiosk, "on-site", onsite, homework, "rev…" at bounding box center [358, 246] width 192 height 13
click at [396, 250] on input "tester, flutterflow, equity, tutoring, kiosk, "on-site", onsite, homework, "rev…" at bounding box center [358, 246] width 192 height 13
type input "tester, flutterflow, equity, tutoring, kiosk, "on-site", onsite, homework, "rev…"
click at [447, 325] on span "OK" at bounding box center [447, 324] width 8 height 9
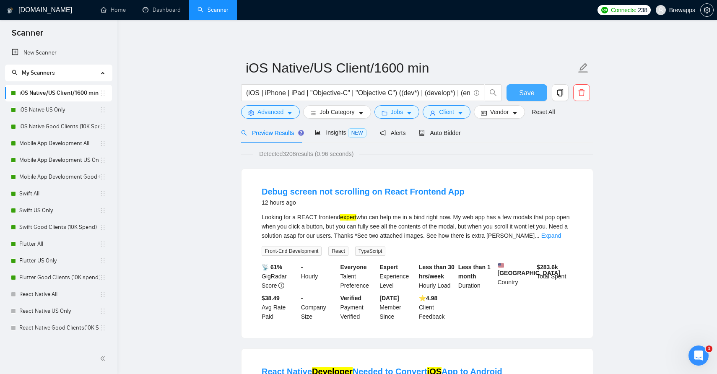
click at [537, 97] on button "Save" at bounding box center [527, 92] width 41 height 17
click at [47, 105] on link "iOS Native US Only" at bounding box center [59, 109] width 80 height 17
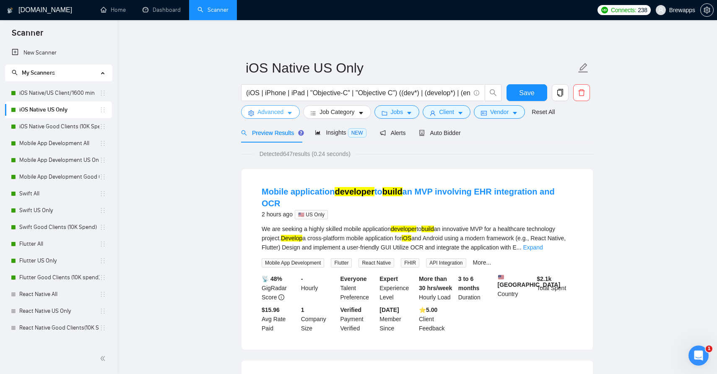
click at [283, 113] on span "Advanced" at bounding box center [270, 111] width 26 height 9
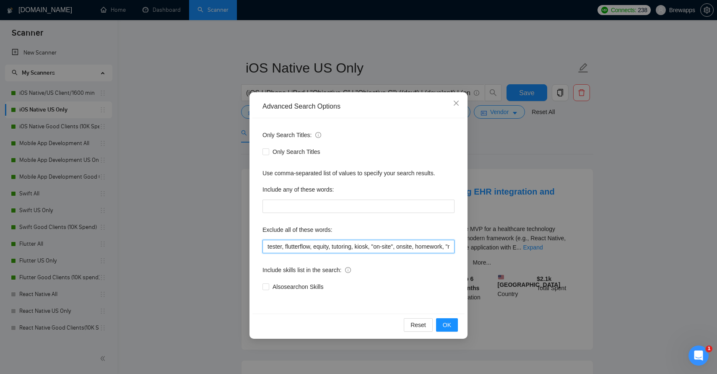
click at [340, 242] on input "tester, flutterflow, equity, tutoring, kiosk, "on-site", onsite, homework, "rev…" at bounding box center [358, 246] width 192 height 13
paste input ", design-only, "design only""
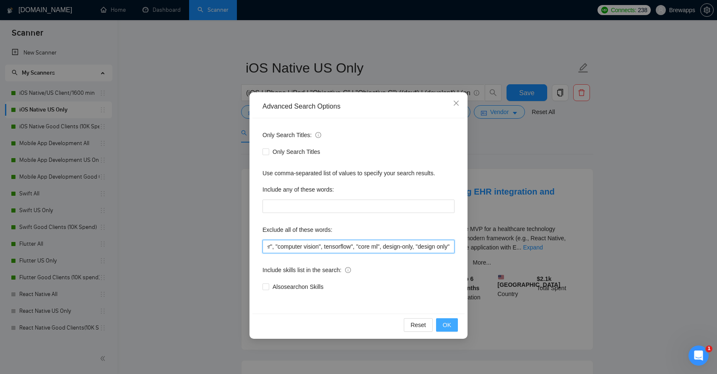
type input "tester, flutterflow, equity, tutoring, kiosk, "on-site", onsite, homework, "rev…"
click at [448, 320] on span "OK" at bounding box center [447, 324] width 8 height 9
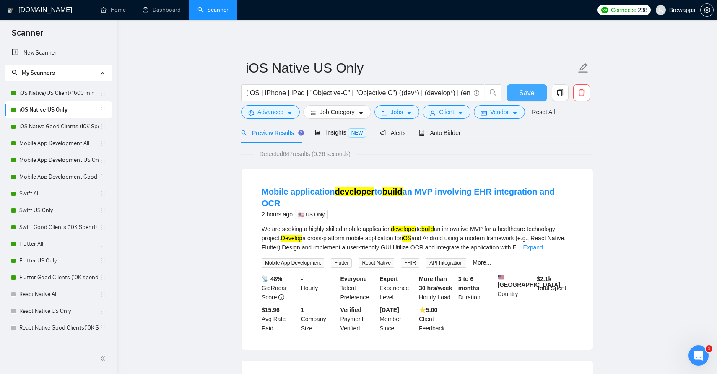
click at [529, 95] on span "Save" at bounding box center [526, 93] width 15 height 10
click at [42, 125] on link "iOS Native Good Clients (10K Spend)" at bounding box center [59, 126] width 80 height 17
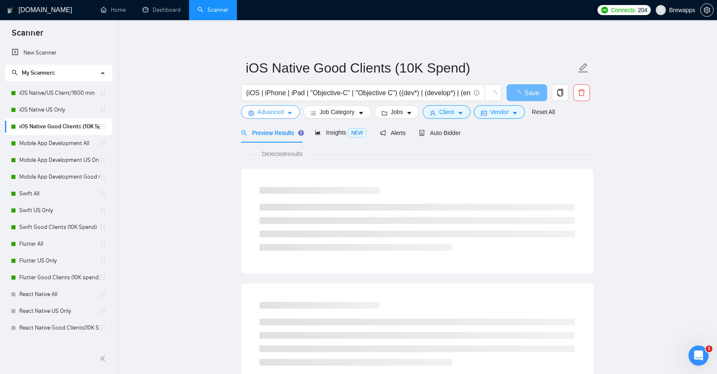
click at [290, 111] on icon "caret-down" at bounding box center [290, 113] width 6 height 6
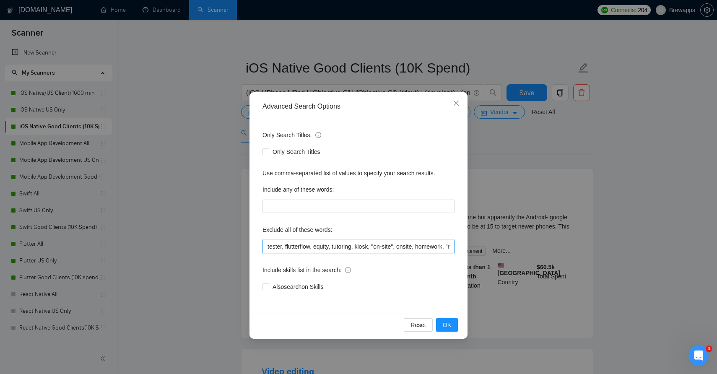
click at [312, 249] on input "tester, flutterflow, equity, tutoring, kiosk, "on-site", onsite, homework, "rev…" at bounding box center [358, 246] width 192 height 13
paste input ", design-only, "design only""
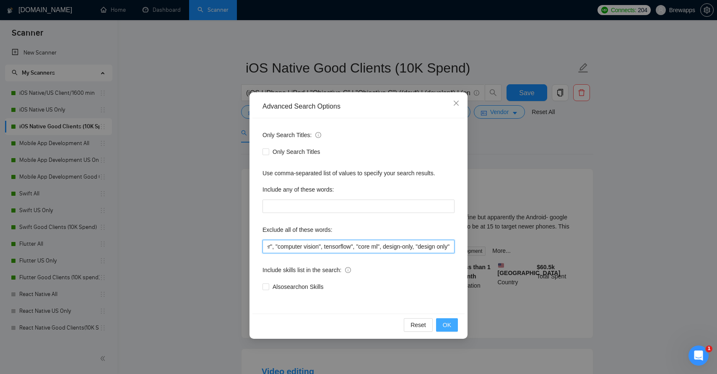
type input "tester, flutterflow, equity, tutoring, kiosk, "on-site", onsite, homework, "rev…"
click at [451, 326] on button "OK" at bounding box center [447, 324] width 22 height 13
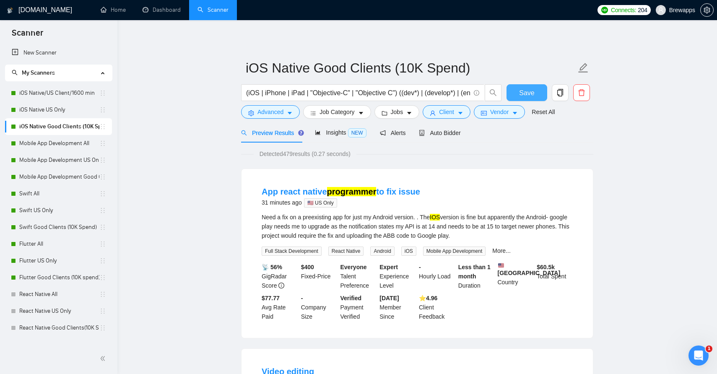
click at [531, 91] on span "Save" at bounding box center [526, 93] width 15 height 10
click at [54, 141] on link "Mobile App Development All" at bounding box center [59, 143] width 80 height 17
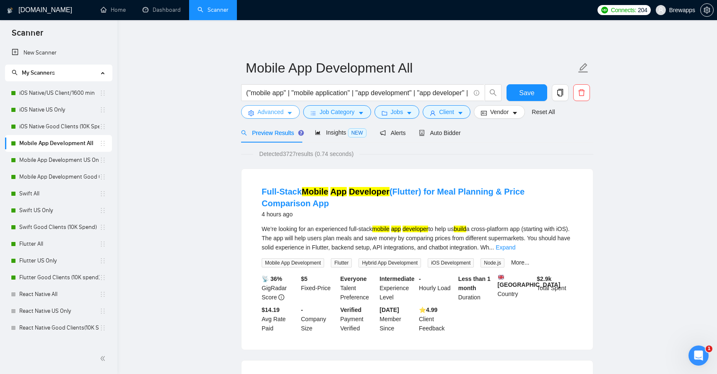
click at [292, 114] on icon "caret-down" at bounding box center [290, 113] width 6 height 6
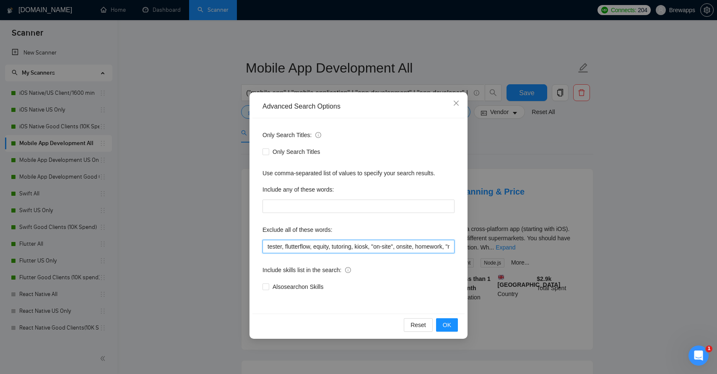
click at [321, 240] on input "tester, flutterflow, equity, tutoring, kiosk, "on-site", onsite, homework, "rev…" at bounding box center [358, 246] width 192 height 13
paste input ", design-only, "design only""
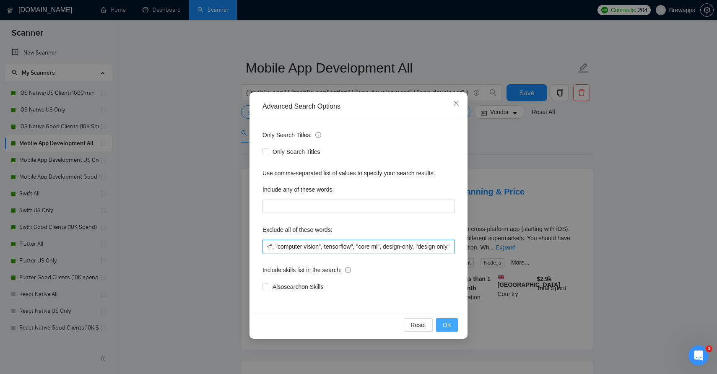
type input "tester, flutterflow, equity, tutoring, kiosk, "on-site", onsite, homework, "rev…"
click at [452, 327] on button "OK" at bounding box center [447, 324] width 22 height 13
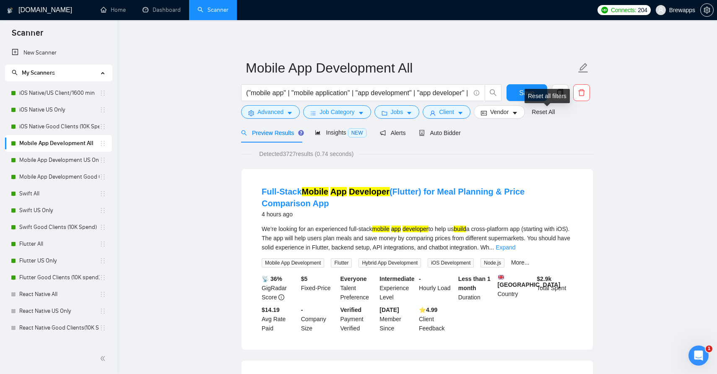
click at [534, 95] on div "Reset all filters" at bounding box center [547, 96] width 45 height 14
click at [525, 91] on div "Reset all filters" at bounding box center [547, 96] width 45 height 14
click at [518, 93] on button "Save" at bounding box center [527, 92] width 41 height 17
click at [71, 161] on link "Mobile App Development US Only" at bounding box center [59, 160] width 80 height 17
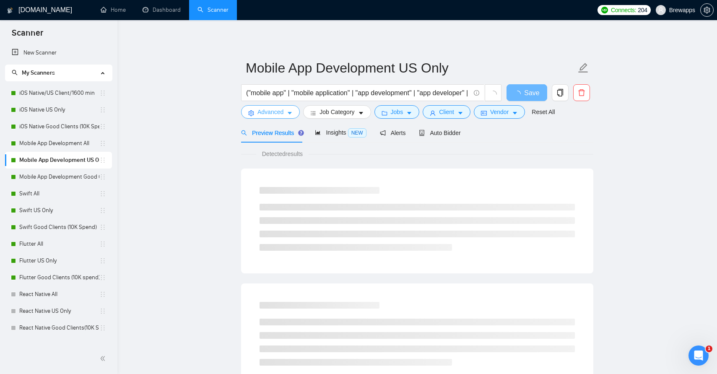
click at [278, 115] on span "Advanced" at bounding box center [270, 111] width 26 height 9
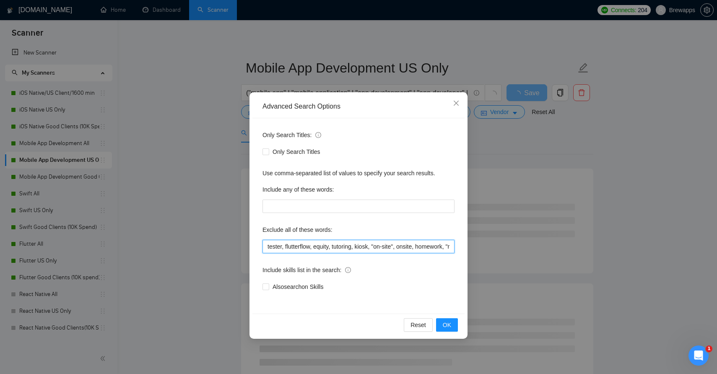
click at [318, 241] on input "tester, flutterflow, equity, tutoring, kiosk, "on-site", onsite, homework, "rev…" at bounding box center [358, 246] width 192 height 13
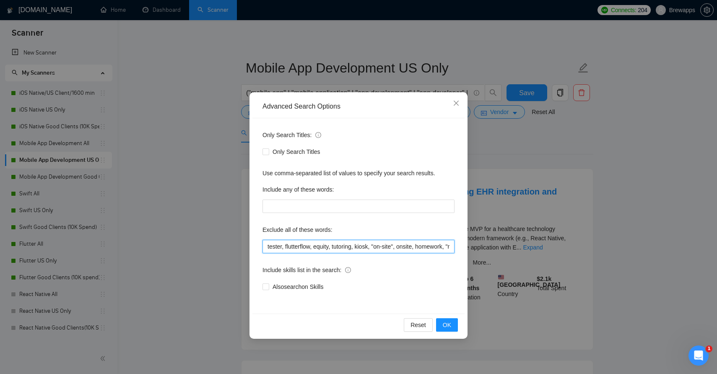
click at [318, 241] on input "tester, flutterflow, equity, tutoring, kiosk, "on-site", onsite, homework, "rev…" at bounding box center [358, 246] width 192 height 13
paste input ", design-only, "design only""
type input "tester, flutterflow, equity, tutoring, kiosk, "on-site", onsite, homework, "rev…"
click at [451, 323] on span "OK" at bounding box center [447, 324] width 8 height 9
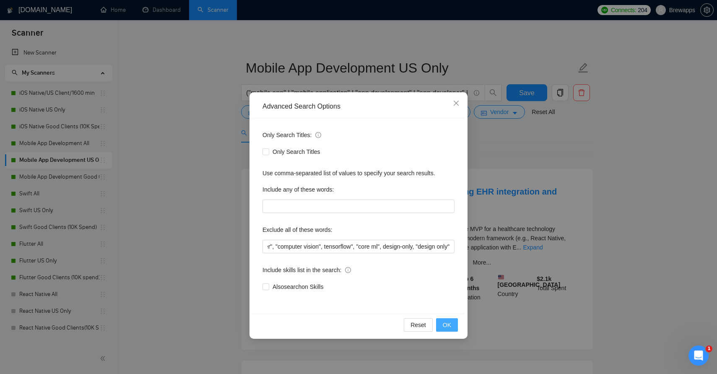
scroll to position [0, 0]
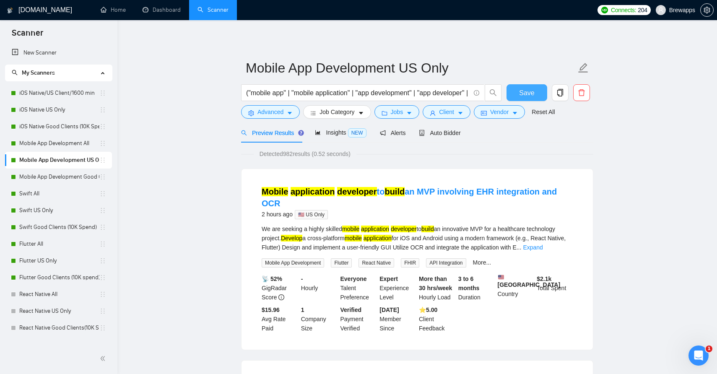
click at [534, 95] on span "Save" at bounding box center [526, 93] width 15 height 10
click at [74, 182] on link "Mobile App Development Good Clients (15K Spend)" at bounding box center [59, 177] width 80 height 17
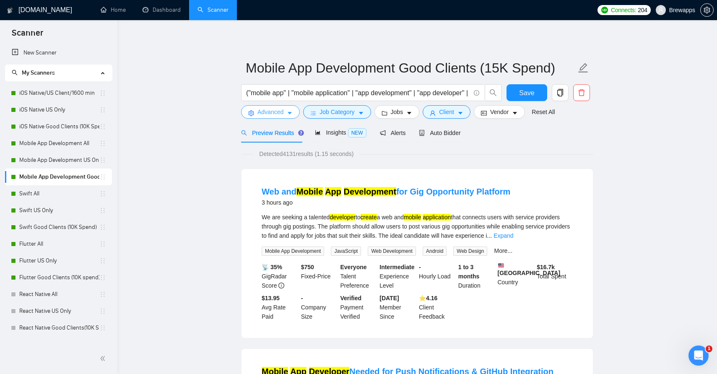
click at [277, 113] on span "Advanced" at bounding box center [270, 111] width 26 height 9
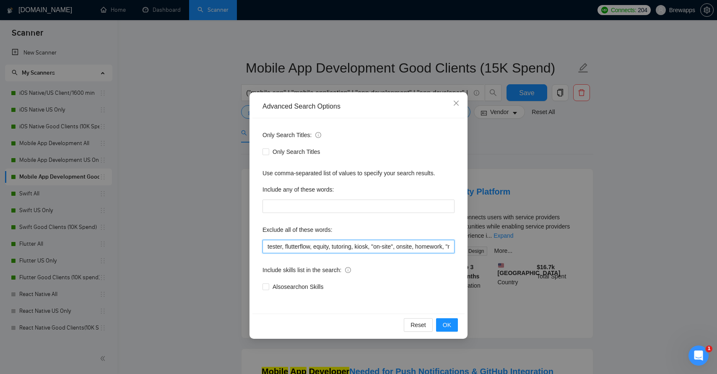
click at [319, 250] on input "tester, flutterflow, equity, tutoring, kiosk, "on-site", onsite, homework, "rev…" at bounding box center [358, 246] width 192 height 13
paste input ", design-only, "design only""
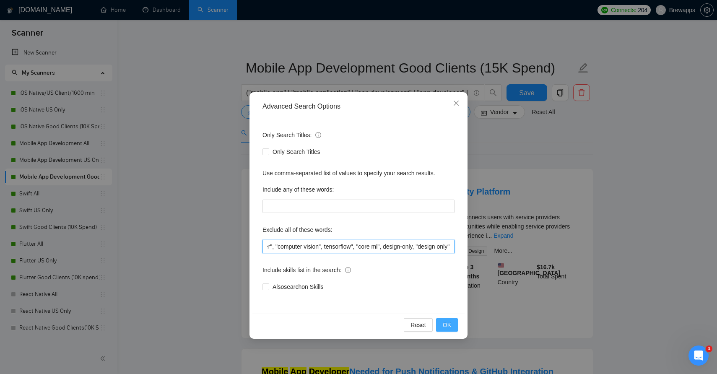
type input "tester, flutterflow, equity, tutoring, kiosk, "on-site", onsite, homework, "rev…"
click at [447, 321] on span "OK" at bounding box center [447, 324] width 8 height 9
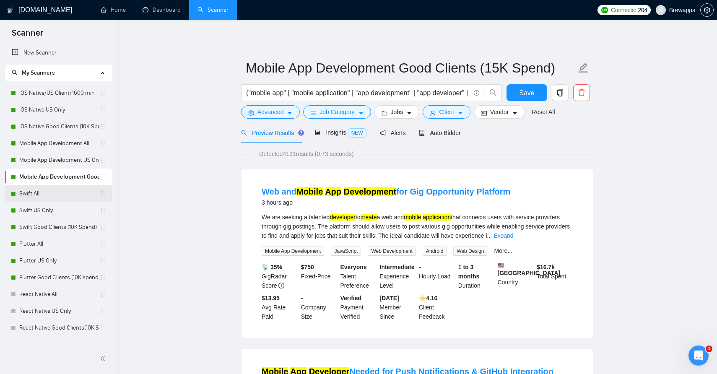
click at [51, 192] on link "Swift All" at bounding box center [59, 193] width 80 height 17
click at [541, 99] on button "Save" at bounding box center [527, 92] width 41 height 17
click at [23, 192] on link "Swift All" at bounding box center [59, 193] width 80 height 17
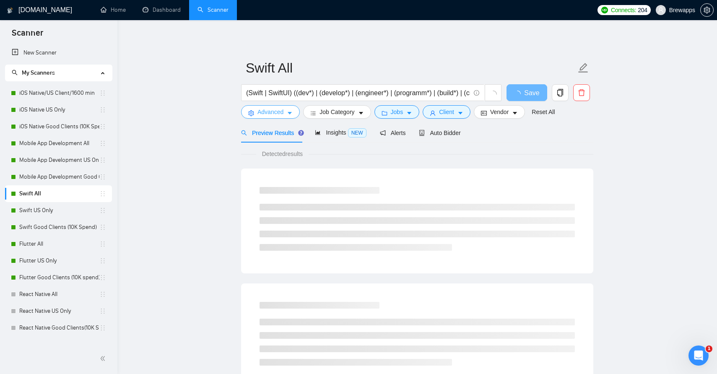
click at [287, 109] on button "Advanced" at bounding box center [270, 111] width 59 height 13
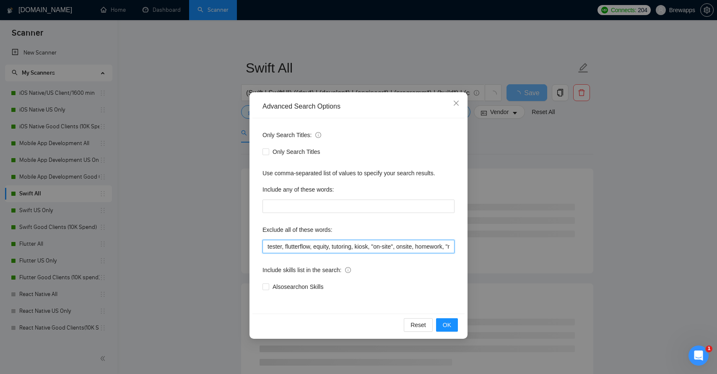
click at [316, 246] on input "tester, flutterflow, equity, tutoring, kiosk, "on-site", onsite, homework, "rev…" at bounding box center [358, 246] width 192 height 13
paste input ", design-only, "design only""
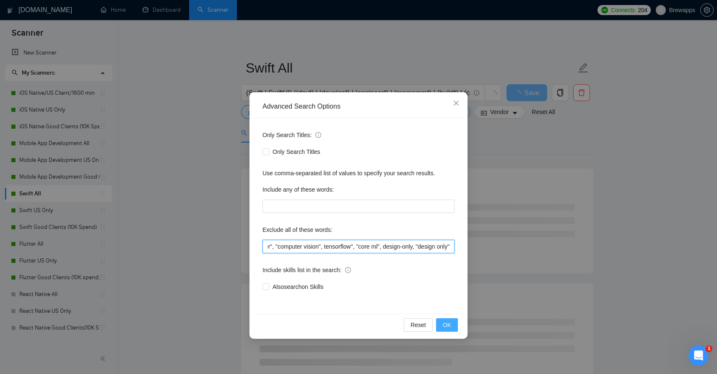
type input "tester, flutterflow, equity, tutoring, kiosk, "on-site", onsite, homework, "rev…"
click at [452, 326] on button "OK" at bounding box center [447, 324] width 22 height 13
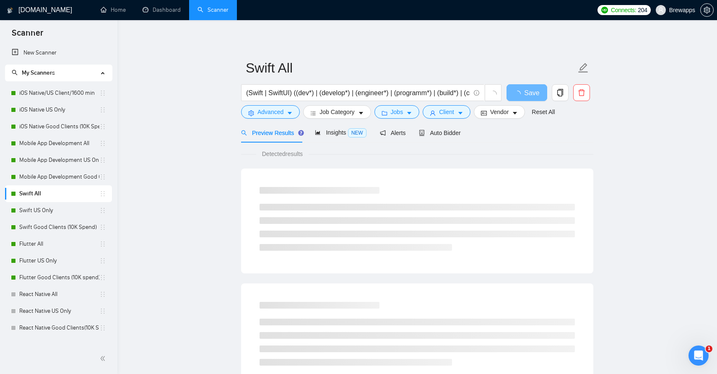
click at [529, 95] on span "Save" at bounding box center [531, 93] width 15 height 10
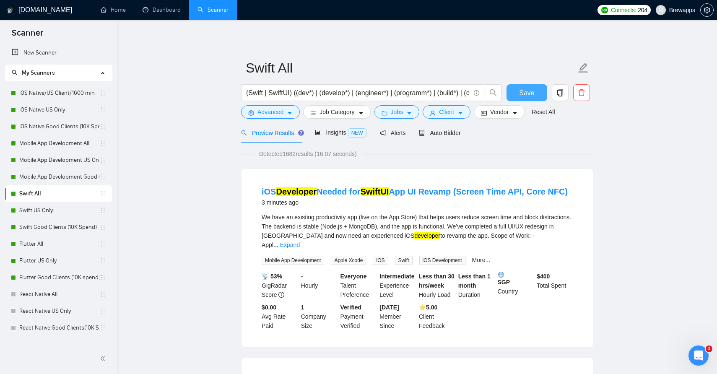
click at [529, 95] on span "Save" at bounding box center [526, 93] width 15 height 10
click at [41, 209] on link "Swift US Only" at bounding box center [59, 210] width 80 height 17
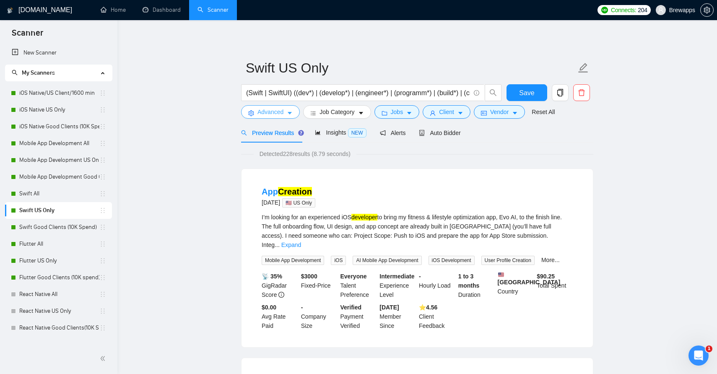
click at [293, 113] on icon "caret-down" at bounding box center [290, 113] width 6 height 6
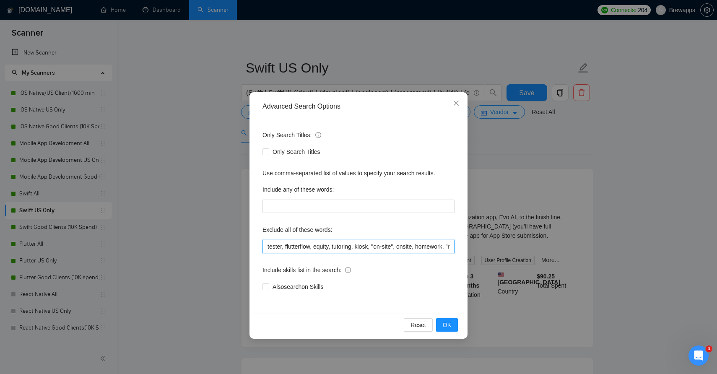
click at [330, 249] on input "tester, flutterflow, equity, tutoring, kiosk, "on-site", onsite, homework, "rev…" at bounding box center [358, 246] width 192 height 13
paste input ", design-only, "design only""
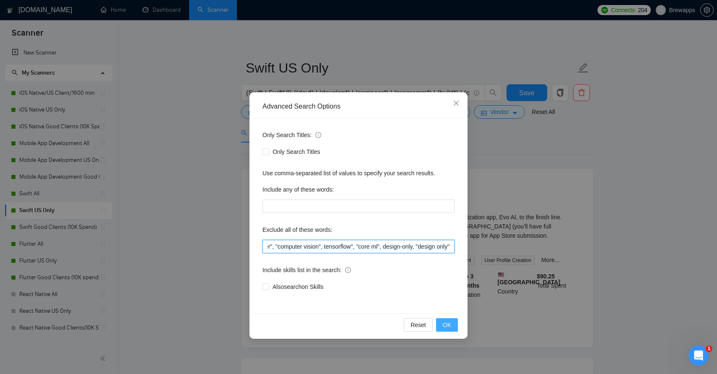
type input "tester, flutterflow, equity, tutoring, kiosk, "on-site", onsite, homework, "rev…"
click at [444, 322] on span "OK" at bounding box center [447, 324] width 8 height 9
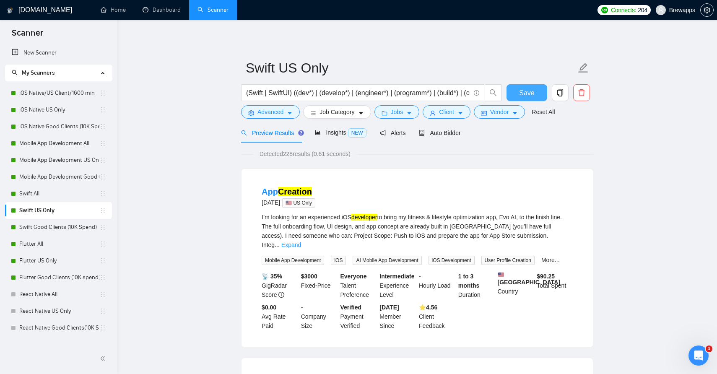
click at [527, 97] on span "Save" at bounding box center [526, 93] width 15 height 10
click at [45, 228] on link "Swift Good Clients (10K Spend)" at bounding box center [59, 227] width 80 height 17
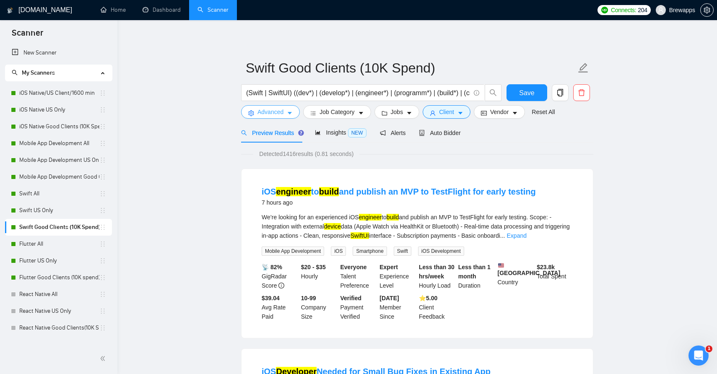
click at [288, 112] on icon "caret-down" at bounding box center [290, 113] width 4 height 3
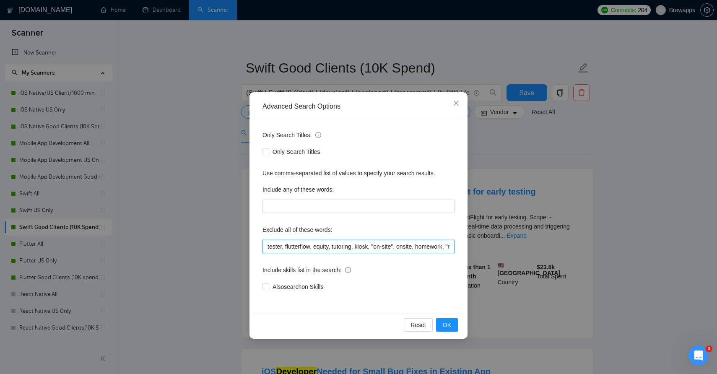
click at [359, 244] on input "tester, flutterflow, equity, tutoring, kiosk, "on-site", onsite, homework, "rev…" at bounding box center [358, 246] width 192 height 13
paste input ", design-only, "design only""
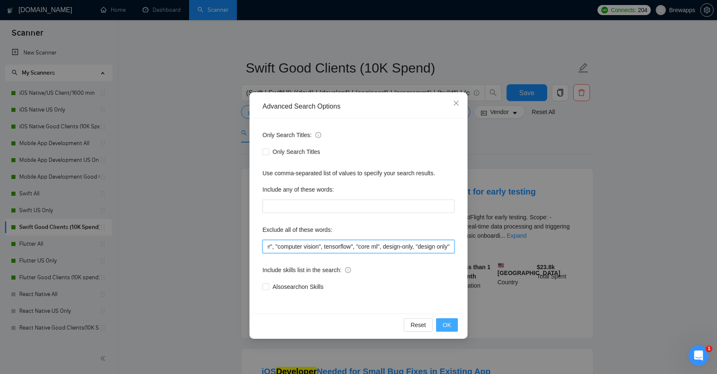
type input "tester, flutterflow, equity, tutoring, kiosk, "on-site", onsite, homework, "rev…"
click at [450, 320] on span "OK" at bounding box center [447, 324] width 8 height 9
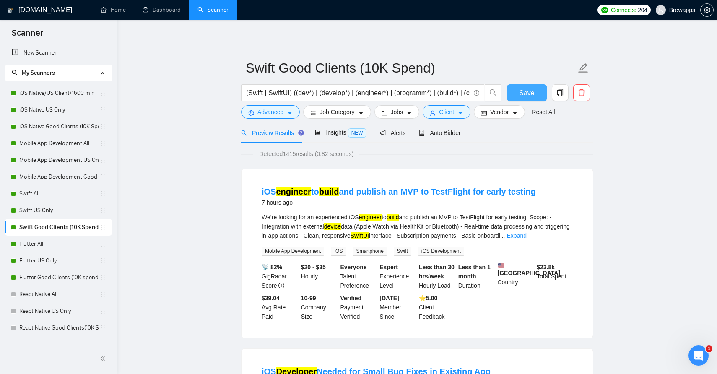
click at [537, 93] on button "Save" at bounding box center [527, 92] width 41 height 17
click at [49, 241] on link "Flutter All" at bounding box center [59, 244] width 80 height 17
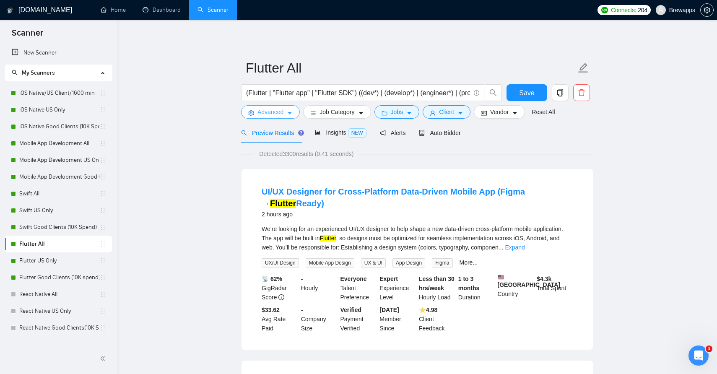
click at [294, 115] on button "Advanced" at bounding box center [270, 111] width 59 height 13
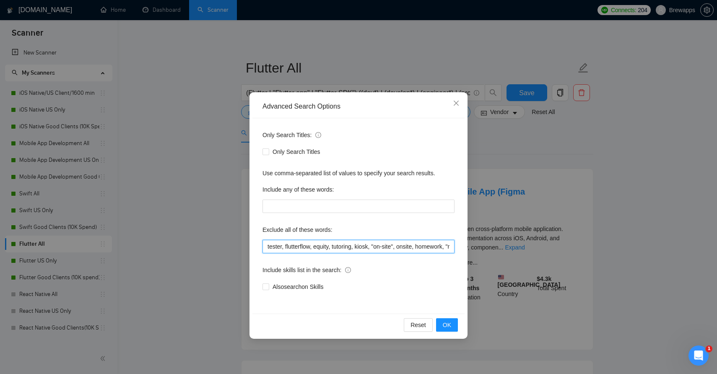
click at [349, 245] on input "tester, flutterflow, equity, tutoring, kiosk, "on-site", onsite, homework, "rev…" at bounding box center [358, 246] width 192 height 13
paste input ", design-only, "design only""
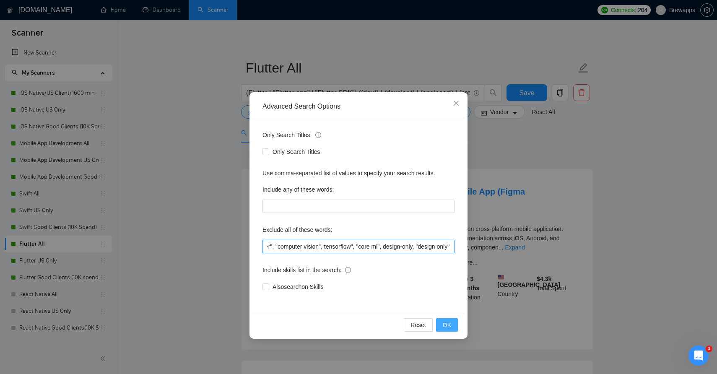
type input "tester, flutterflow, equity, tutoring, kiosk, "on-site", onsite, homework, "rev…"
click at [451, 324] on span "OK" at bounding box center [447, 324] width 8 height 9
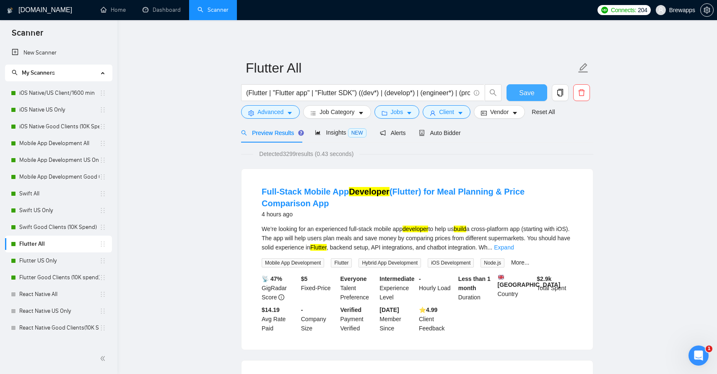
click at [536, 94] on button "Save" at bounding box center [527, 92] width 41 height 17
click at [42, 262] on link "Flutter US Only" at bounding box center [59, 260] width 80 height 17
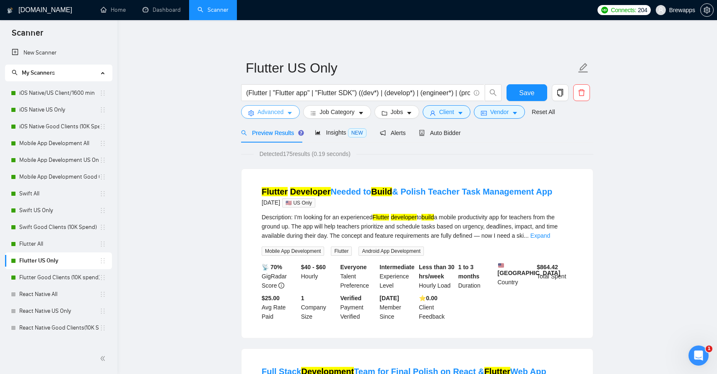
click at [283, 109] on span "Advanced" at bounding box center [270, 111] width 26 height 9
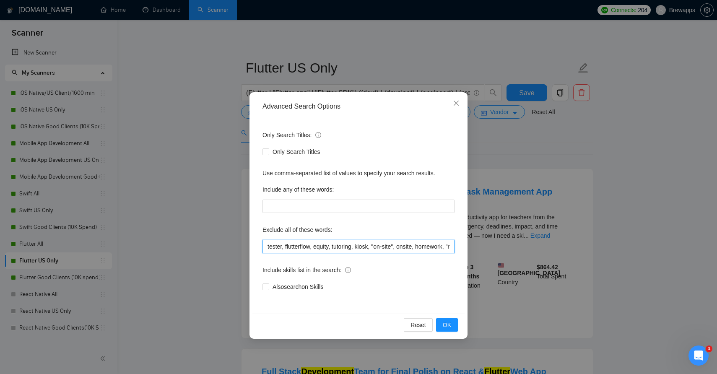
click at [321, 249] on input "tester, flutterflow, equity, tutoring, kiosk, "on-site", onsite, homework, "rev…" at bounding box center [358, 246] width 192 height 13
paste input ", design-only, "design only""
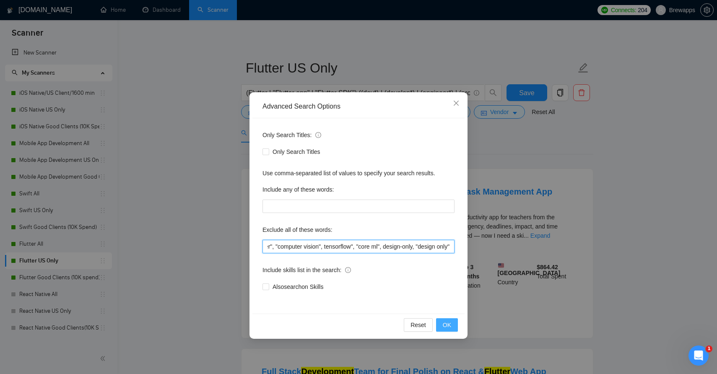
type input "tester, flutterflow, equity, tutoring, kiosk, "on-site", onsite, homework, "rev…"
click at [452, 323] on button "OK" at bounding box center [447, 324] width 22 height 13
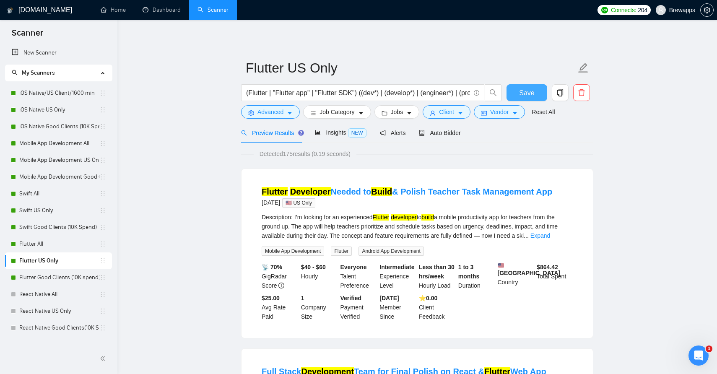
click at [529, 96] on span "Save" at bounding box center [526, 93] width 15 height 10
click at [71, 281] on link "Flutter Good Clients (10K spend)" at bounding box center [59, 277] width 80 height 17
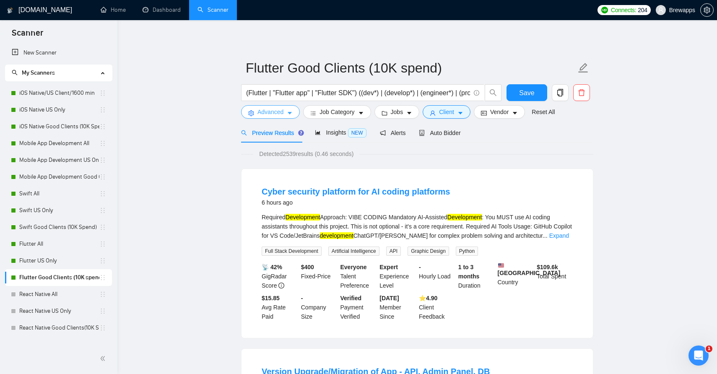
click at [283, 112] on span "Advanced" at bounding box center [270, 111] width 26 height 9
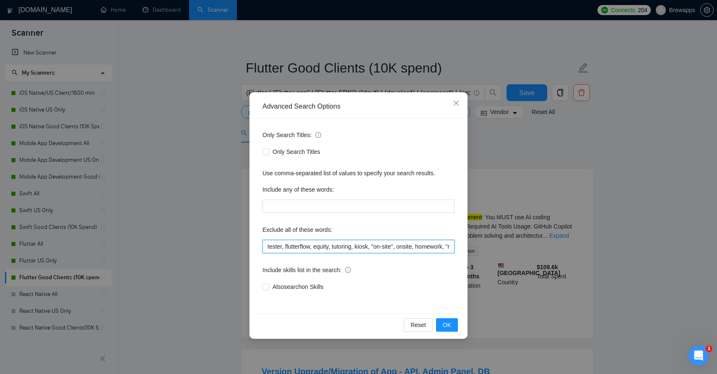
click at [371, 245] on input "tester, flutterflow, equity, tutoring, kiosk, "on-site", onsite, homework, "rev…" at bounding box center [358, 246] width 192 height 13
paste input ", design-only, "design only""
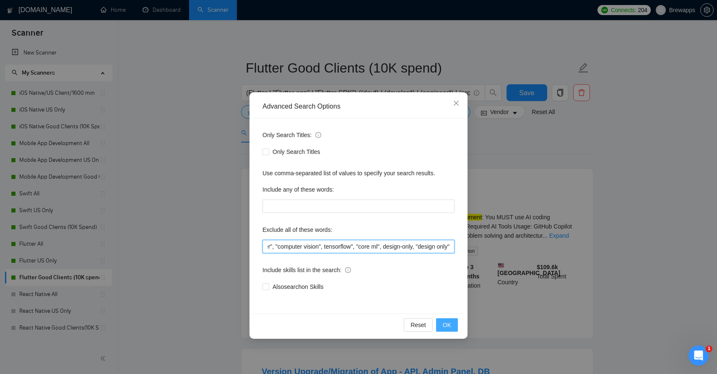
type input "tester, flutterflow, equity, tutoring, kiosk, "on-site", onsite, homework, "rev…"
click at [445, 321] on span "OK" at bounding box center [447, 324] width 8 height 9
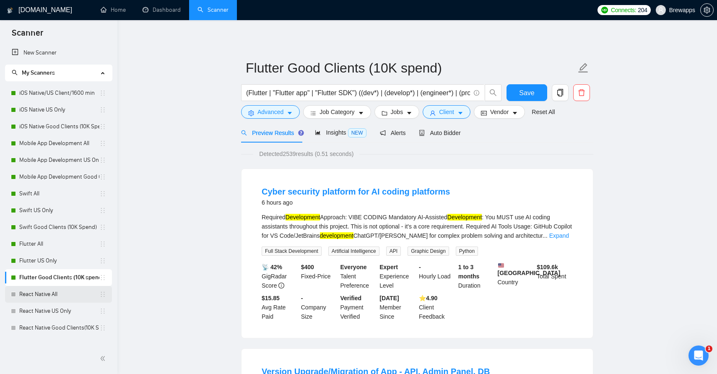
click at [49, 290] on link "React Native All" at bounding box center [59, 294] width 80 height 17
click at [525, 89] on span "Save" at bounding box center [526, 93] width 15 height 10
click at [50, 295] on link "React Native All" at bounding box center [59, 294] width 80 height 17
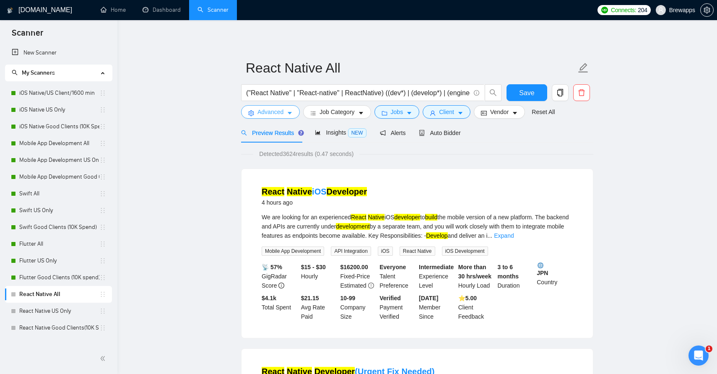
click at [298, 113] on button "Advanced" at bounding box center [270, 111] width 59 height 13
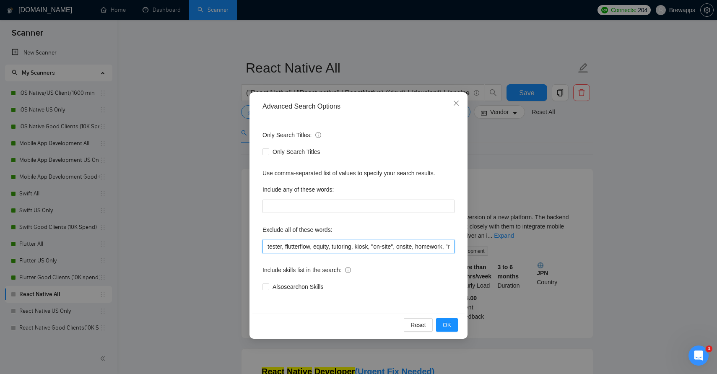
click at [393, 251] on input "tester, flutterflow, equity, tutoring, kiosk, "on-site", onsite, homework, "rev…" at bounding box center [358, 246] width 192 height 13
paste input ", design-only, "design only""
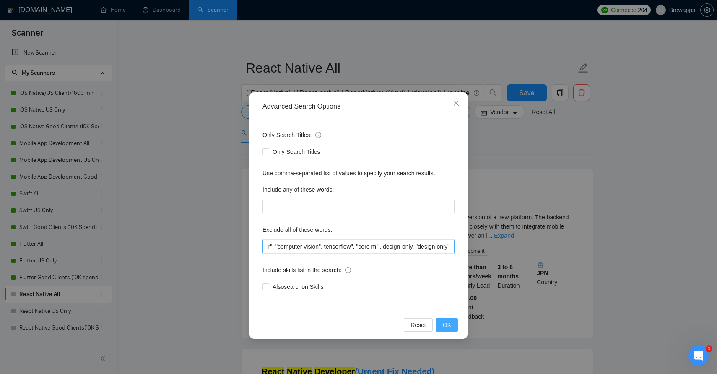
type input "tester, flutterflow, equity, tutoring, kiosk, "on-site", onsite, homework, "rev…"
click at [447, 323] on span "OK" at bounding box center [447, 324] width 8 height 9
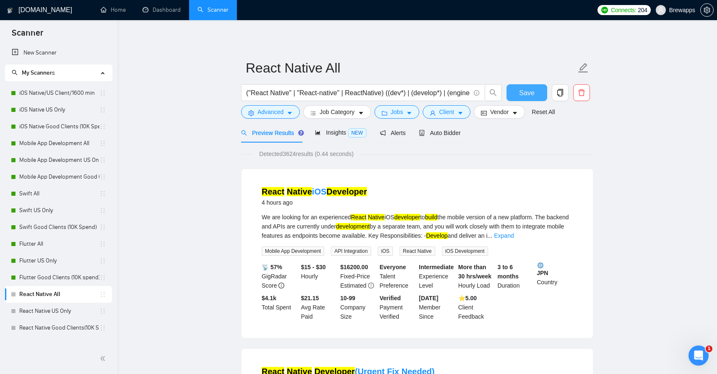
click at [532, 94] on span "Save" at bounding box center [526, 93] width 15 height 10
click at [50, 313] on link "React Native US Only" at bounding box center [59, 311] width 80 height 17
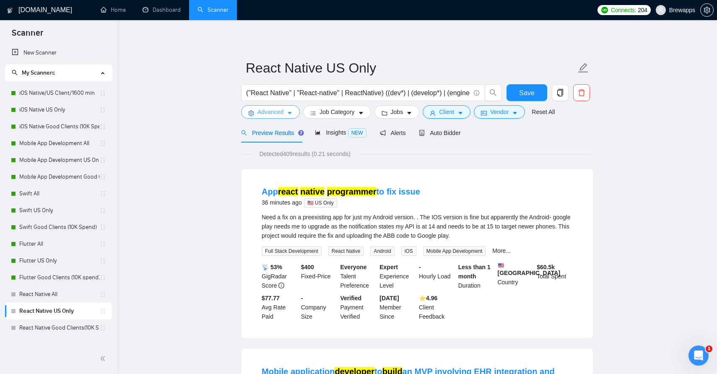
click at [291, 115] on icon "caret-down" at bounding box center [290, 113] width 6 height 6
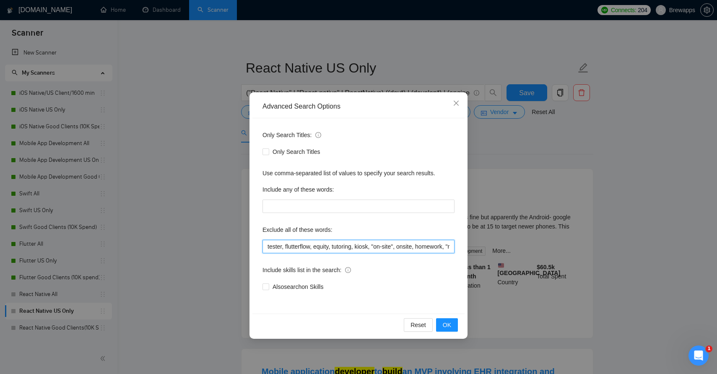
click at [377, 248] on input "tester, flutterflow, equity, tutoring, kiosk, "on-site", onsite, homework, "rev…" at bounding box center [358, 246] width 192 height 13
paste input ", design-only, "design only""
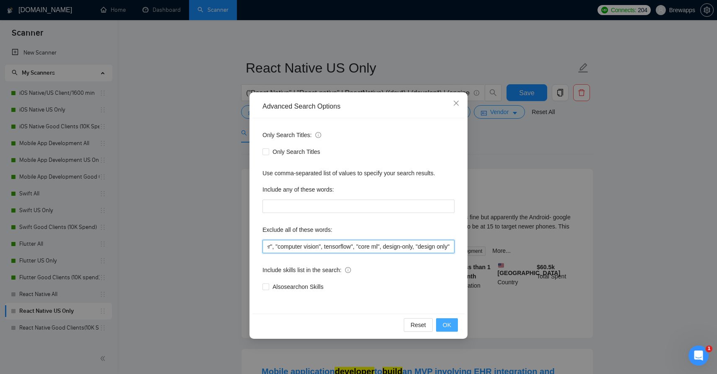
type input "tester, flutterflow, equity, tutoring, kiosk, "on-site", onsite, homework, "rev…"
click at [445, 325] on span "OK" at bounding box center [447, 324] width 8 height 9
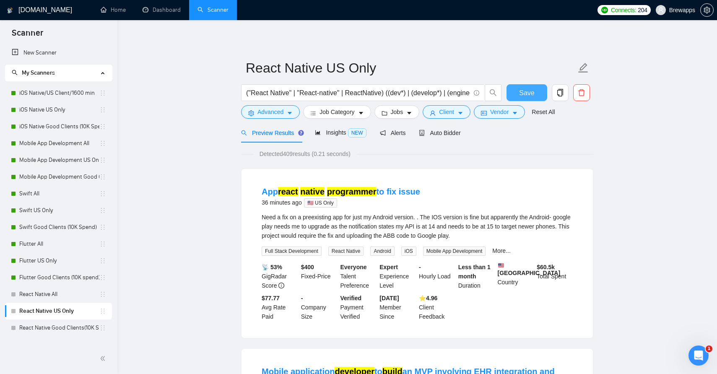
click at [533, 95] on span "Save" at bounding box center [526, 93] width 15 height 10
click at [56, 327] on link "React Native Good Clients(10K Spend)" at bounding box center [59, 328] width 80 height 17
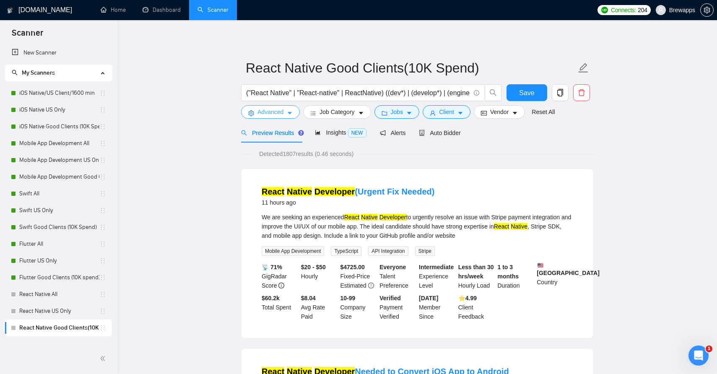
click at [280, 114] on span "Advanced" at bounding box center [270, 111] width 26 height 9
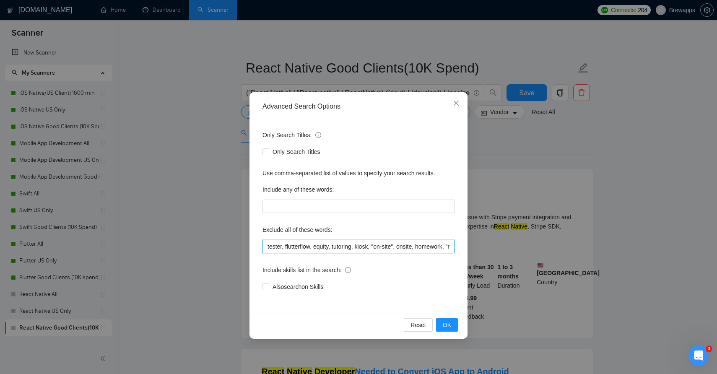
click at [327, 242] on input "tester, flutterflow, equity, tutoring, kiosk, "on-site", onsite, homework, "rev…" at bounding box center [358, 246] width 192 height 13
paste input ", design-only, "design only""
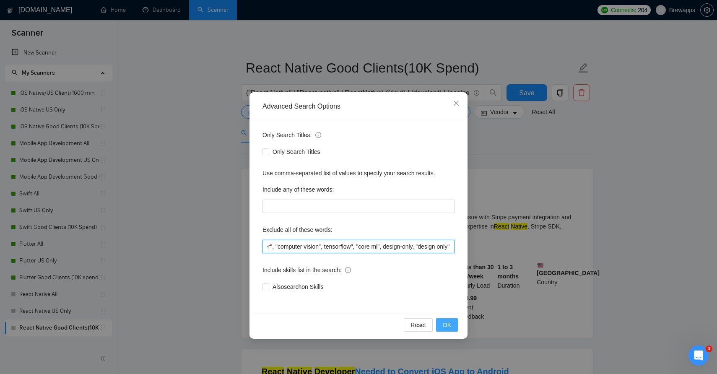
type input "tester, flutterflow, equity, tutoring, kiosk, "on-site", onsite, homework, "rev…"
click at [442, 322] on button "OK" at bounding box center [447, 324] width 22 height 13
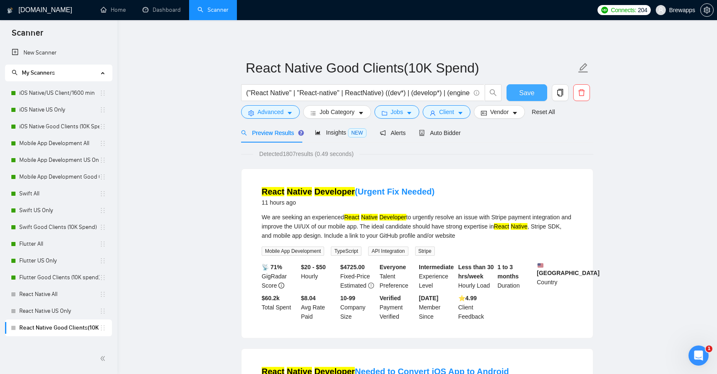
click at [520, 93] on span "Save" at bounding box center [526, 93] width 15 height 10
